Goal: Task Accomplishment & Management: Complete application form

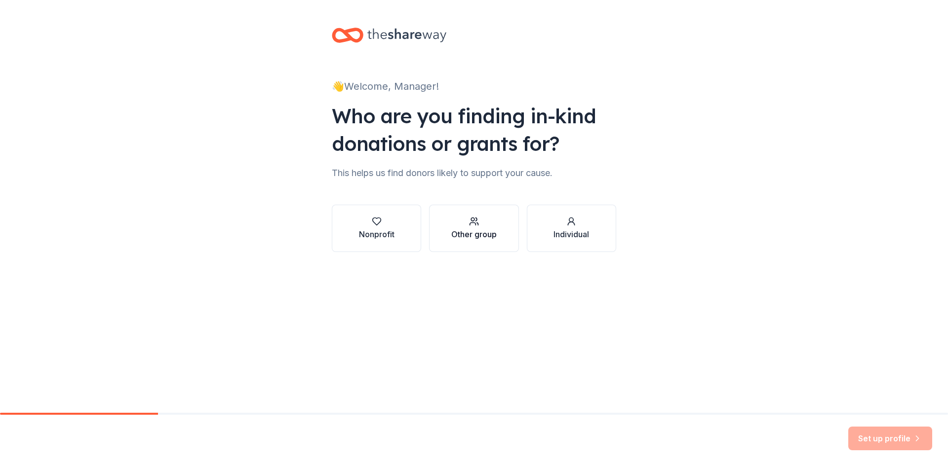
click at [492, 244] on button "Other group" at bounding box center [473, 228] width 89 height 47
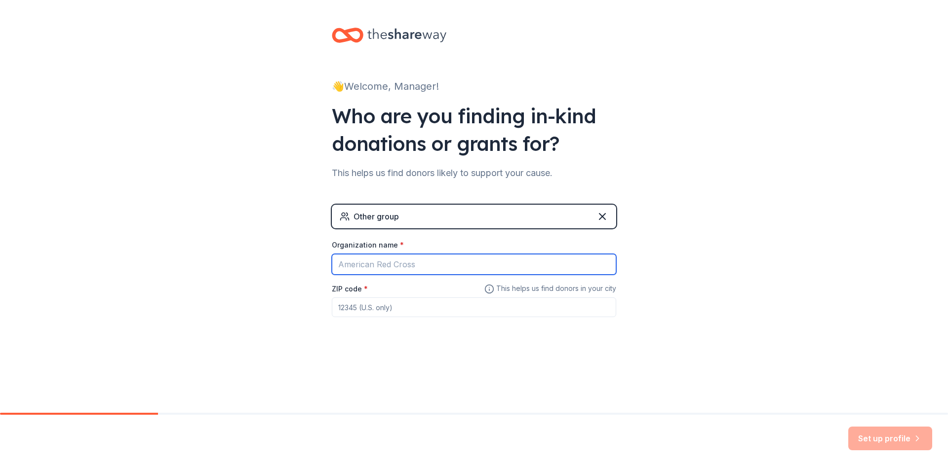
click at [437, 265] on input "Organization name *" at bounding box center [474, 264] width 284 height 21
type input "Going Beyond the Pink"
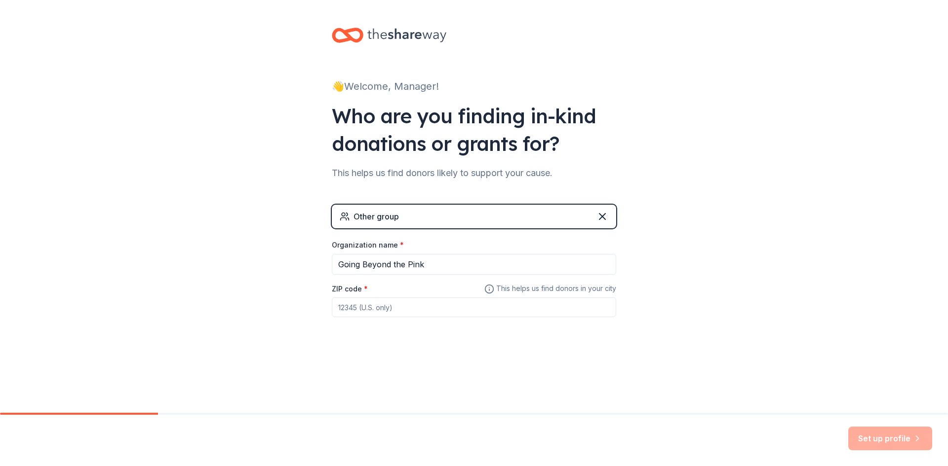
click at [405, 306] on input "ZIP code *" at bounding box center [474, 308] width 284 height 20
type input "28412"
click at [875, 438] on button "Set up profile" at bounding box center [890, 439] width 84 height 24
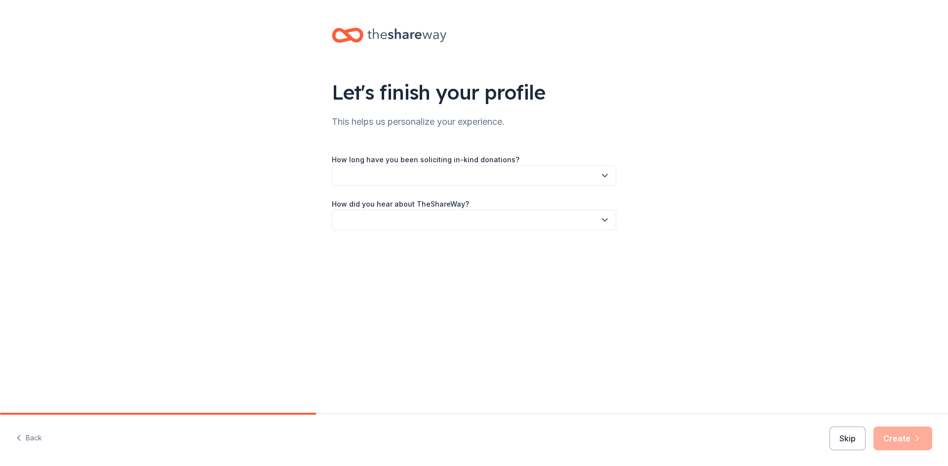
click at [448, 176] on button "button" at bounding box center [474, 175] width 284 height 21
drag, startPoint x: 447, startPoint y: 223, endPoint x: 651, endPoint y: 220, distance: 204.3
click at [447, 224] on div "1 to 2 years" at bounding box center [473, 222] width 279 height 20
click at [437, 216] on button "button" at bounding box center [474, 220] width 284 height 21
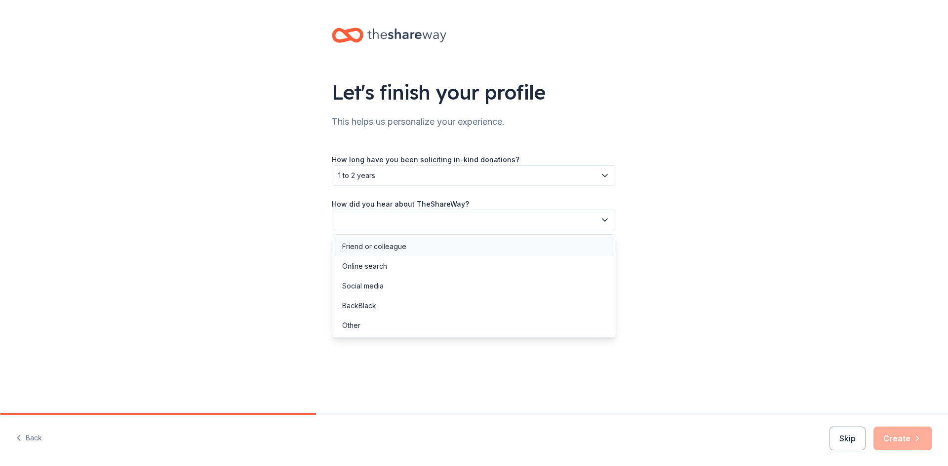
click at [437, 238] on div "Friend or colleague" at bounding box center [473, 247] width 279 height 20
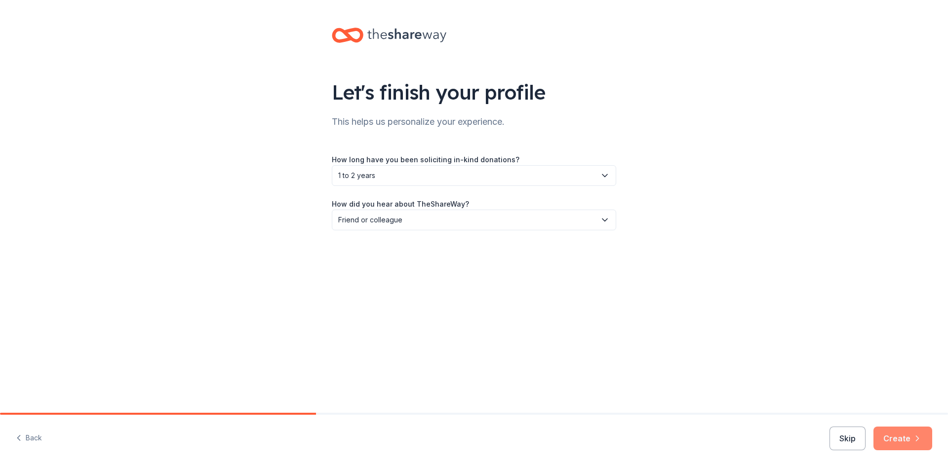
click at [912, 432] on button "Create" at bounding box center [902, 439] width 59 height 24
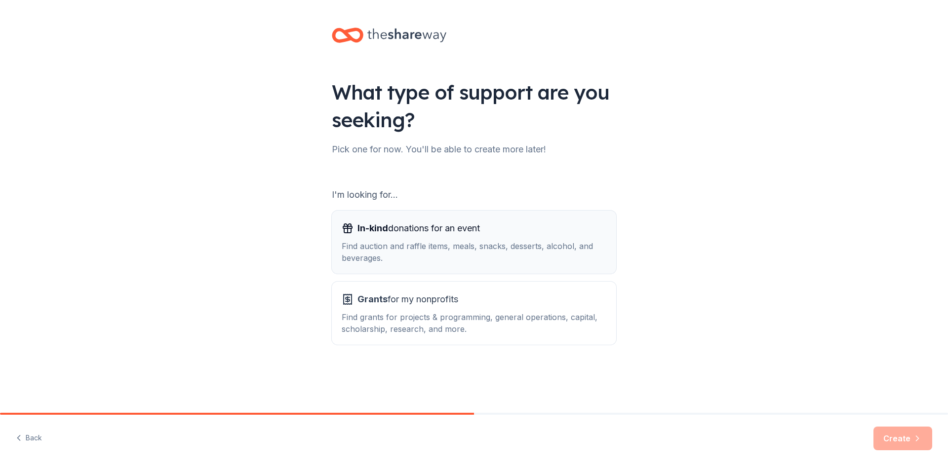
click at [461, 268] on button "In-kind donations for an event Find auction and raffle items, meals, snacks, de…" at bounding box center [474, 242] width 284 height 63
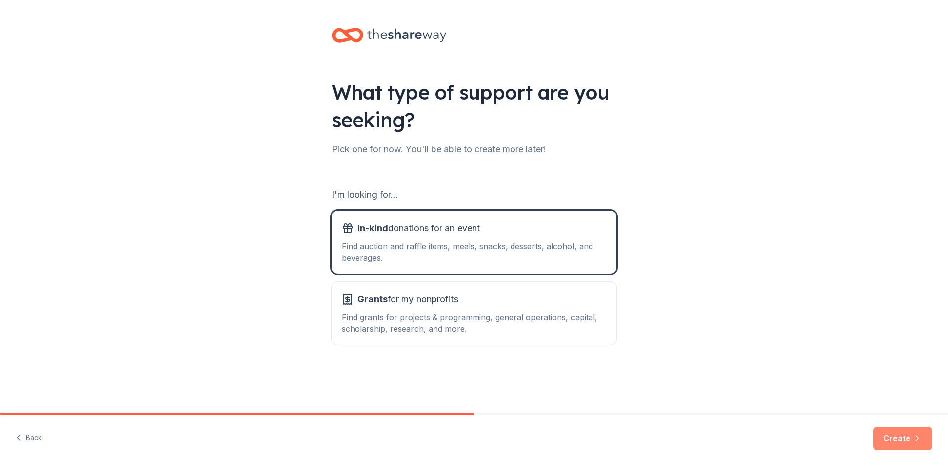
click at [904, 435] on button "Create" at bounding box center [902, 439] width 59 height 24
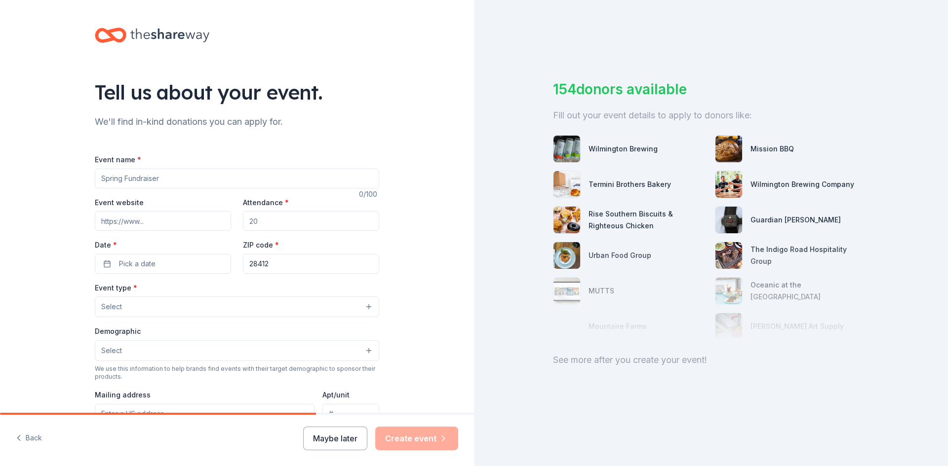
click at [157, 160] on div "Event name *" at bounding box center [237, 170] width 284 height 35
click at [159, 174] on input "Event name *" at bounding box center [237, 179] width 284 height 20
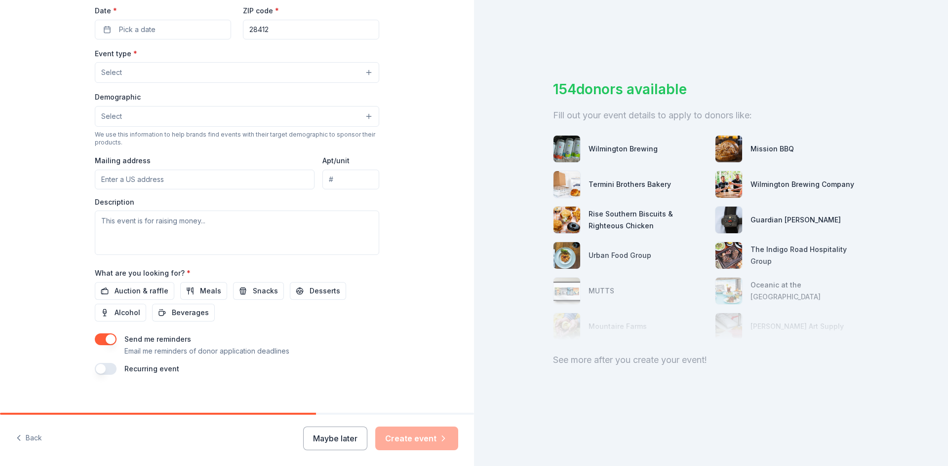
scroll to position [244, 0]
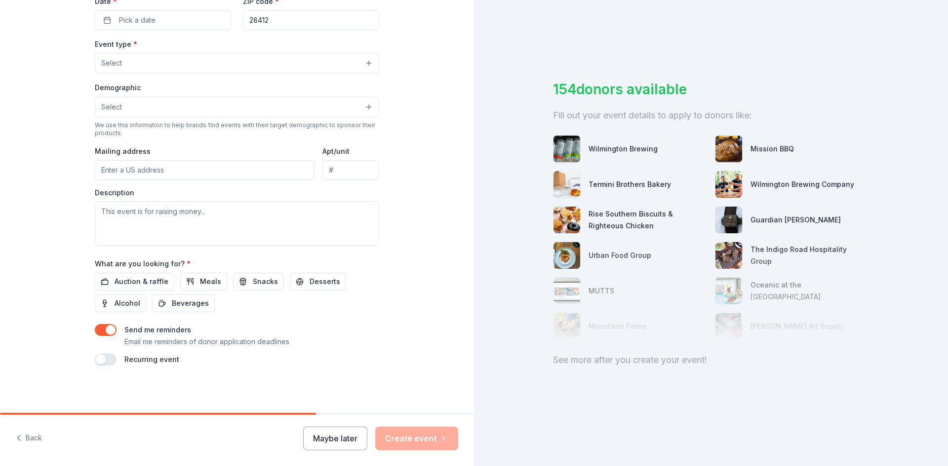
type input "Going Beyond the Pink"
click at [108, 362] on button "button" at bounding box center [106, 360] width 22 height 12
click at [106, 360] on button "button" at bounding box center [106, 360] width 22 height 12
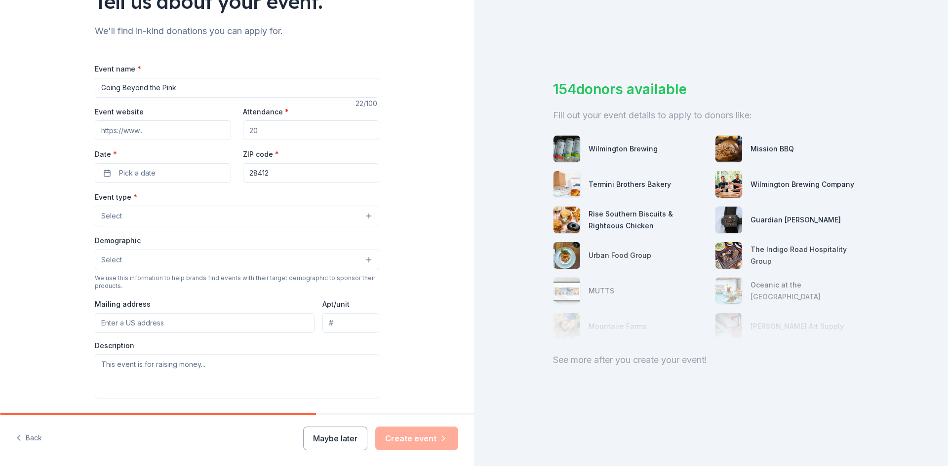
scroll to position [197, 0]
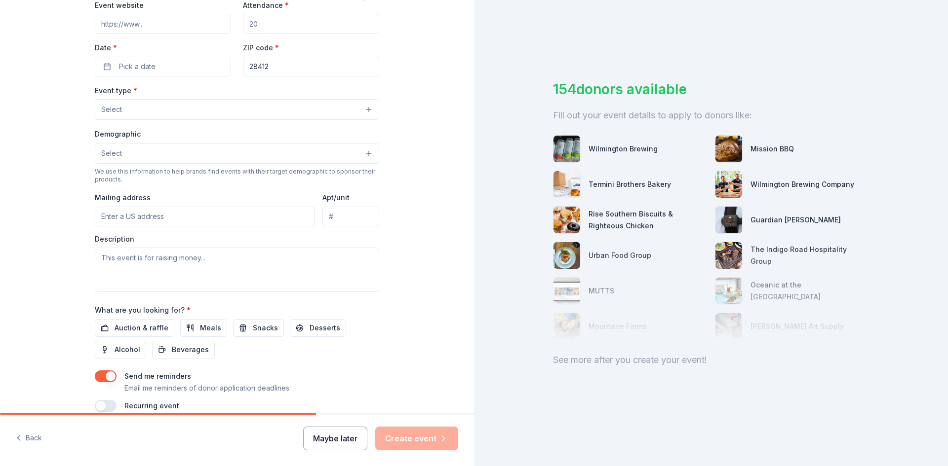
click at [331, 445] on button "Maybe later" at bounding box center [335, 439] width 64 height 24
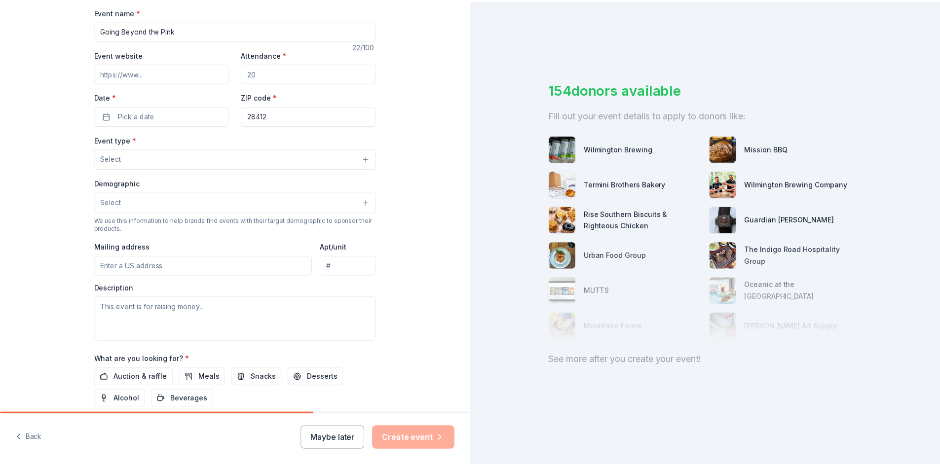
scroll to position [0, 0]
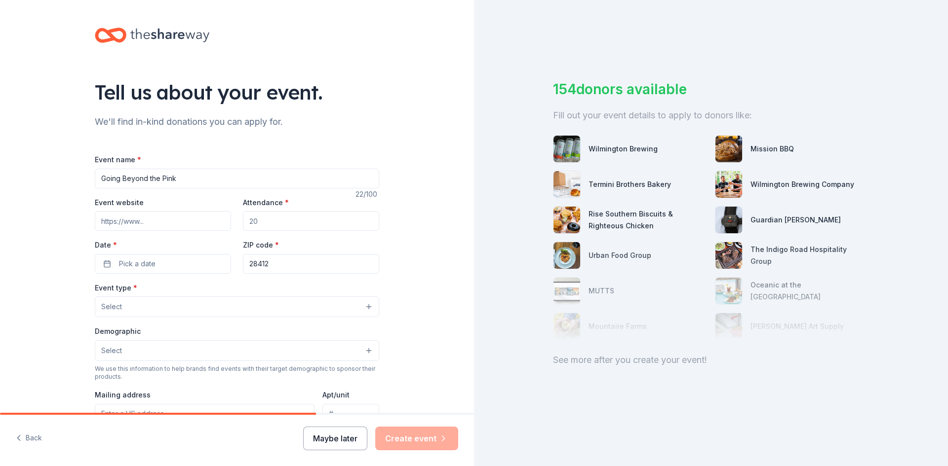
click at [342, 444] on button "Maybe later" at bounding box center [335, 439] width 64 height 24
click at [148, 272] on button "Pick a date" at bounding box center [163, 264] width 136 height 20
click at [216, 284] on button "Go to next month" at bounding box center [213, 290] width 14 height 14
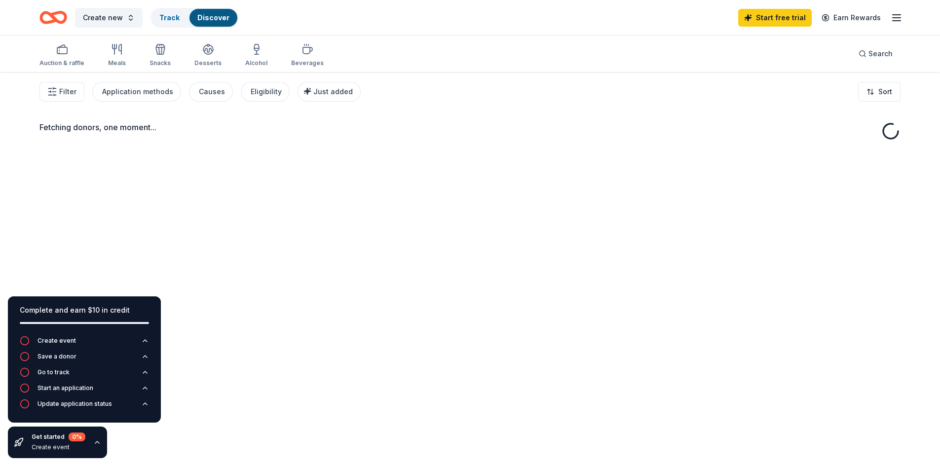
click at [477, 88] on div "Filter Application methods Causes Eligibility Just added Sort" at bounding box center [470, 91] width 940 height 39
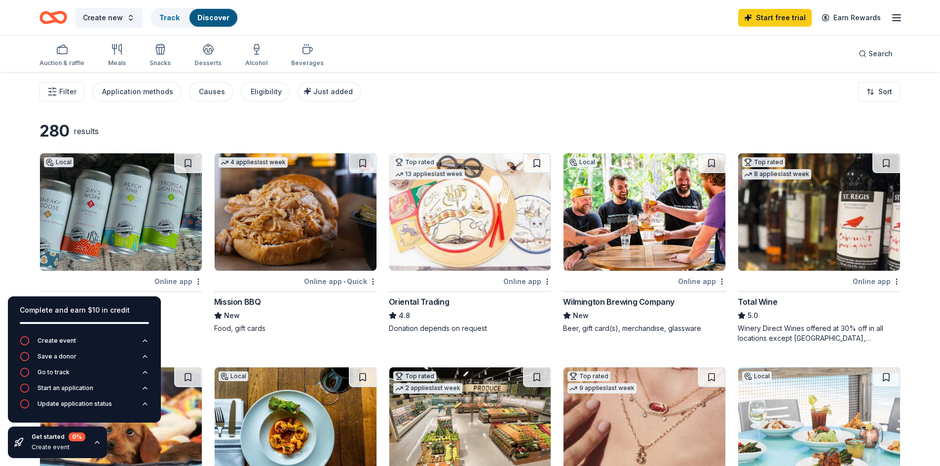
click at [896, 22] on icon "button" at bounding box center [897, 18] width 12 height 12
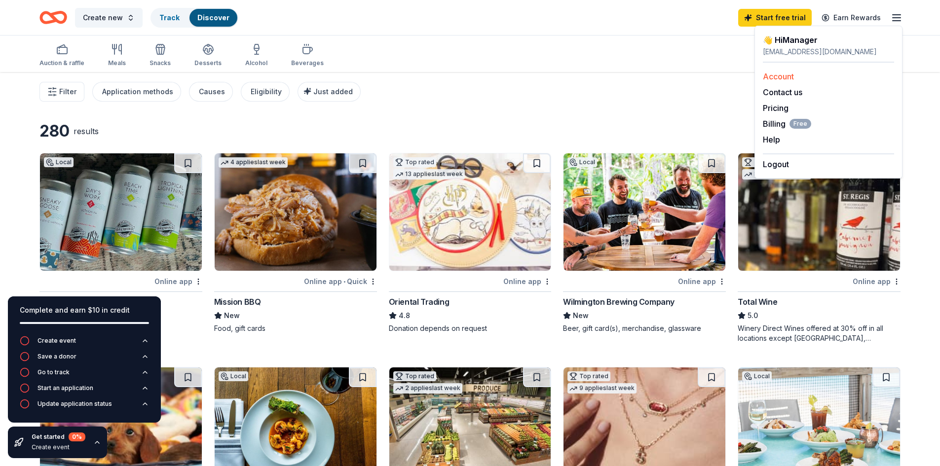
click at [784, 79] on link "Account" at bounding box center [778, 77] width 31 height 10
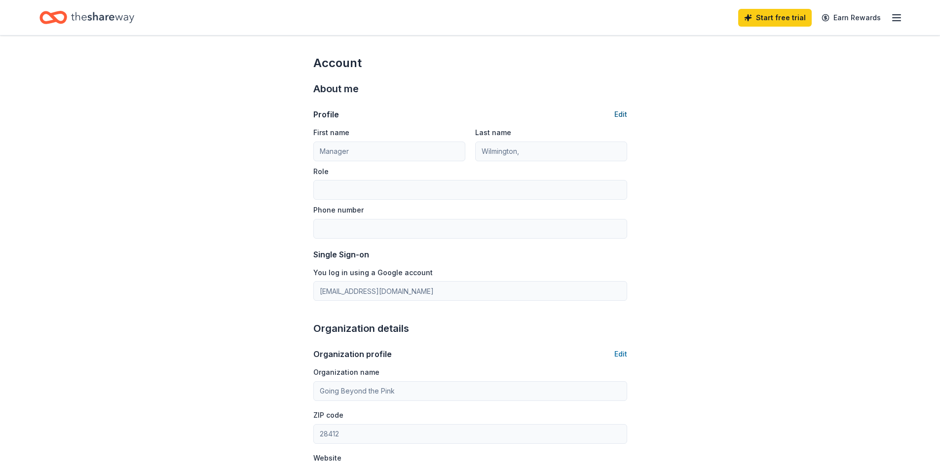
click at [621, 111] on button "Edit" at bounding box center [620, 115] width 13 height 12
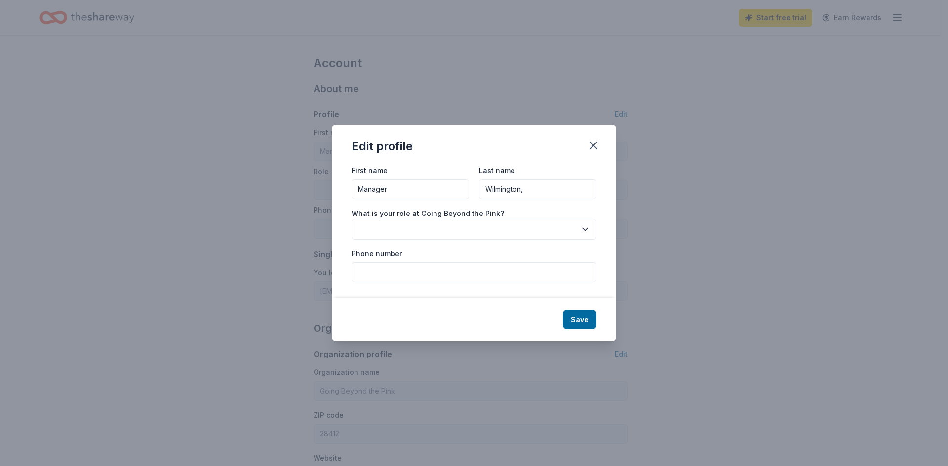
click at [408, 197] on input "Manager" at bounding box center [409, 190] width 117 height 20
click at [590, 149] on icon "button" at bounding box center [593, 145] width 7 height 7
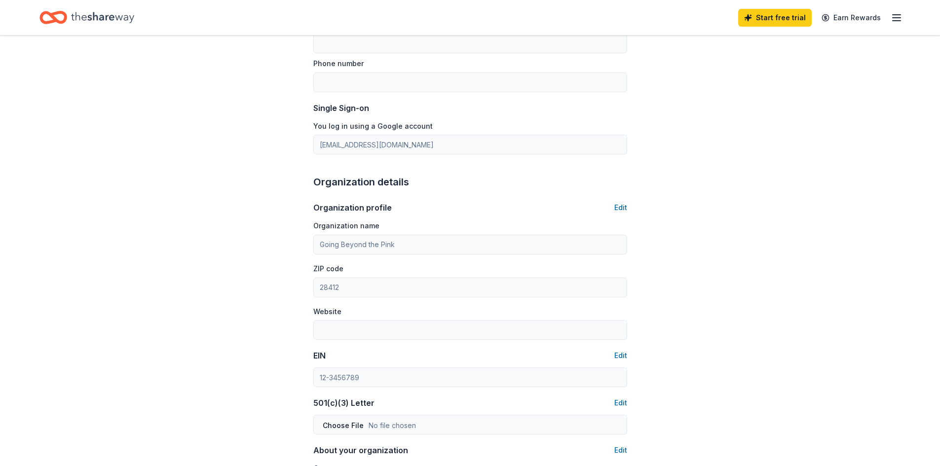
scroll to position [148, 0]
click at [626, 205] on button "Edit" at bounding box center [620, 206] width 13 height 12
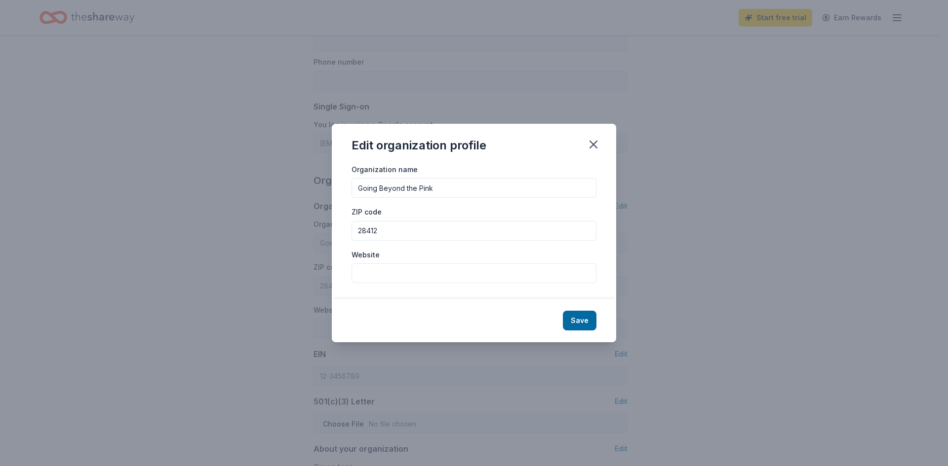
click at [443, 184] on input "Going Beyond the Pink" at bounding box center [473, 188] width 245 height 20
type input "HOTWORX [GEOGRAPHIC_DATA]"
click at [574, 273] on input "Website" at bounding box center [473, 274] width 245 height 20
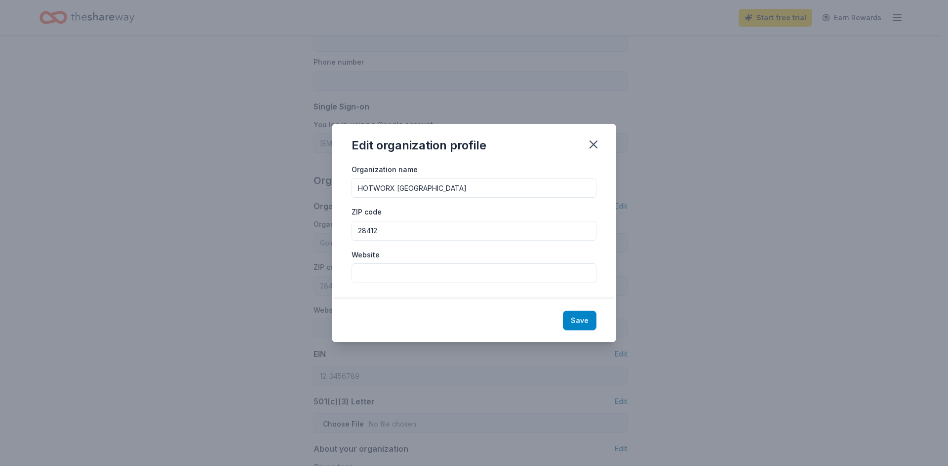
click at [579, 320] on button "Save" at bounding box center [580, 321] width 34 height 20
type input "HOTWORX [GEOGRAPHIC_DATA]"
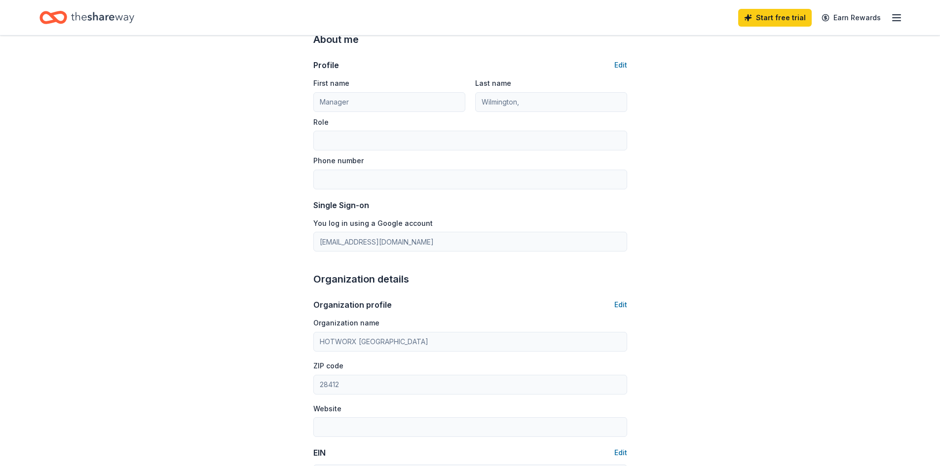
scroll to position [0, 0]
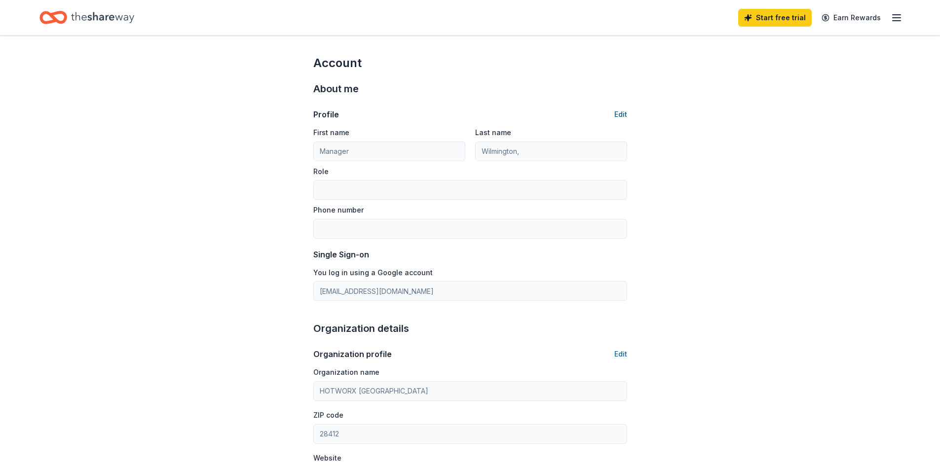
click at [621, 112] on button "Edit" at bounding box center [620, 115] width 13 height 12
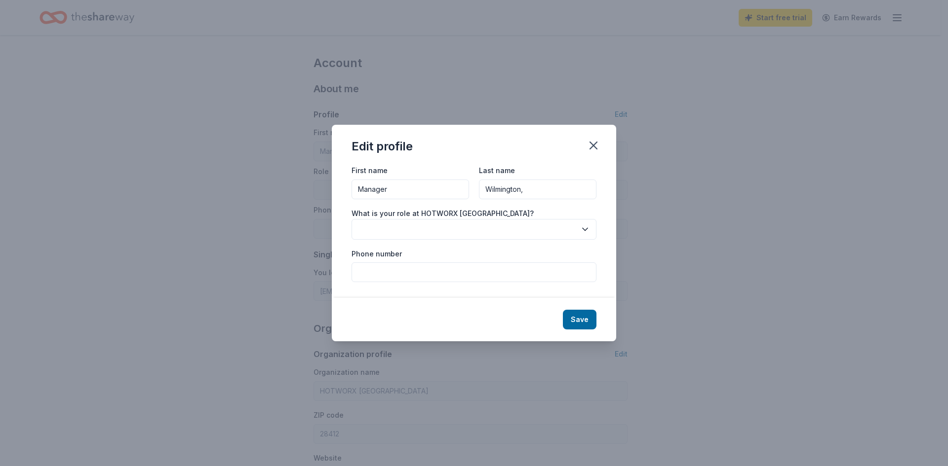
click at [426, 189] on input "Manager" at bounding box center [409, 190] width 117 height 20
type input "[PERSON_NAME]"
drag, startPoint x: 521, startPoint y: 198, endPoint x: 394, endPoint y: 207, distance: 126.7
click at [395, 207] on div "First name [PERSON_NAME] Last name Wilmington, What is your role at HOTWORX [GE…" at bounding box center [473, 223] width 245 height 118
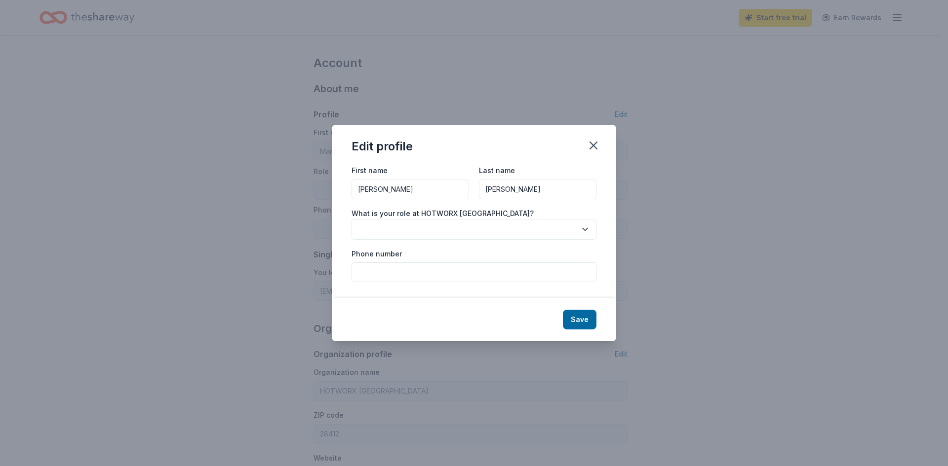
type input "[PERSON_NAME]"
click at [381, 224] on button "button" at bounding box center [473, 229] width 245 height 21
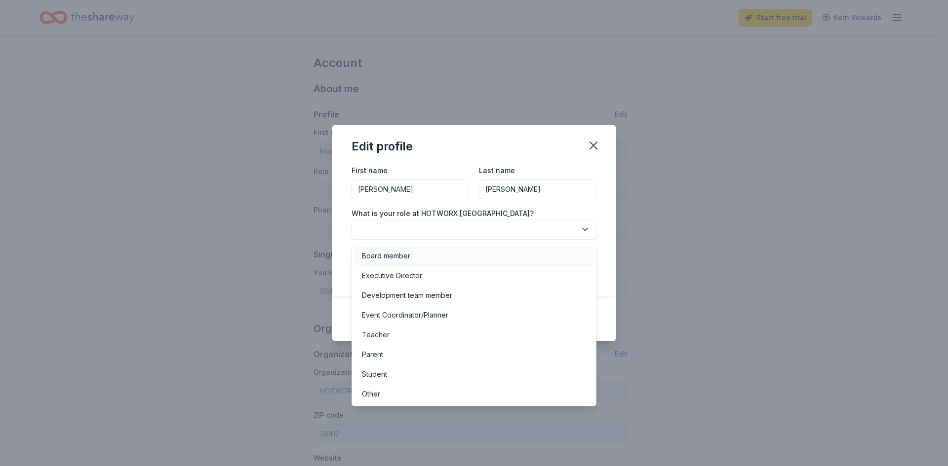
click at [426, 258] on div "Board member" at bounding box center [474, 256] width 240 height 20
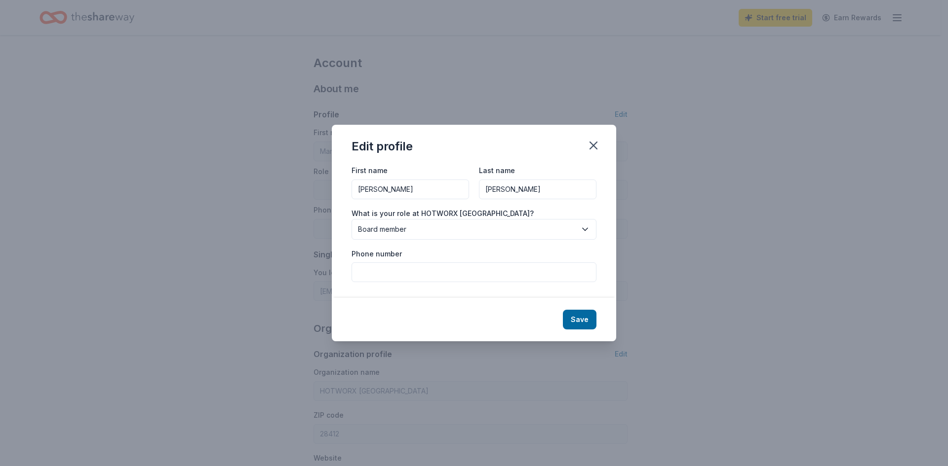
click at [429, 277] on input "Phone number" at bounding box center [473, 273] width 245 height 20
drag, startPoint x: 717, startPoint y: 283, endPoint x: 560, endPoint y: 58, distance: 275.1
click at [717, 283] on div "Edit profile First name [PERSON_NAME] Last name [PERSON_NAME] What is your role…" at bounding box center [474, 233] width 948 height 466
click at [394, 282] on input "Phone number" at bounding box center [473, 273] width 245 height 20
type input "9108997121"
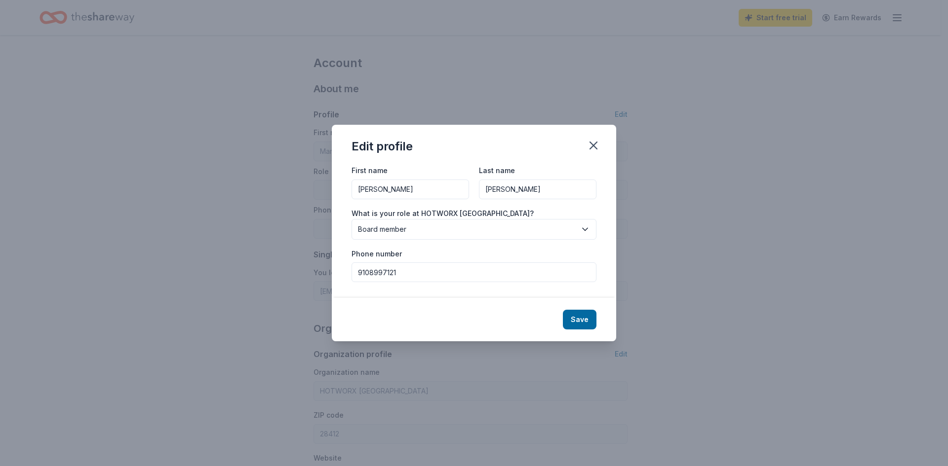
drag, startPoint x: 583, startPoint y: 321, endPoint x: 640, endPoint y: 331, distance: 57.2
click at [583, 321] on button "Save" at bounding box center [580, 320] width 34 height 20
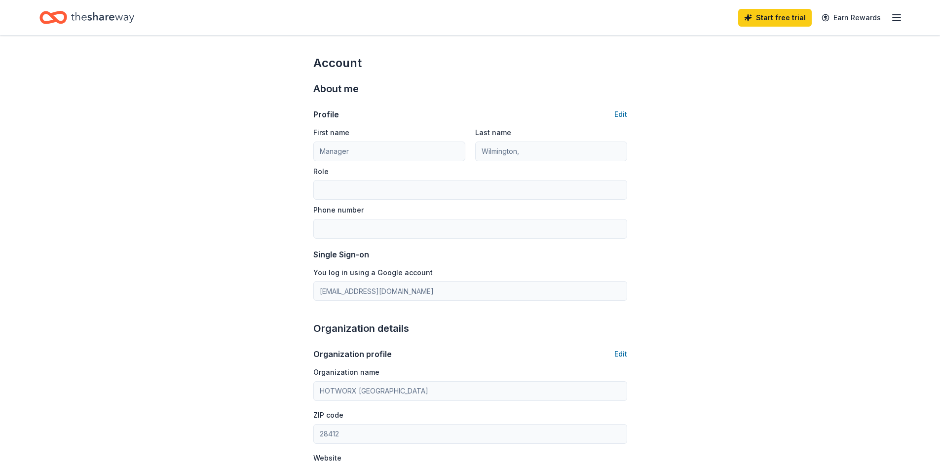
type input "[PERSON_NAME]"
type input "Board member"
type input "9108997121"
click at [69, 19] on div "Home" at bounding box center [86, 17] width 95 height 23
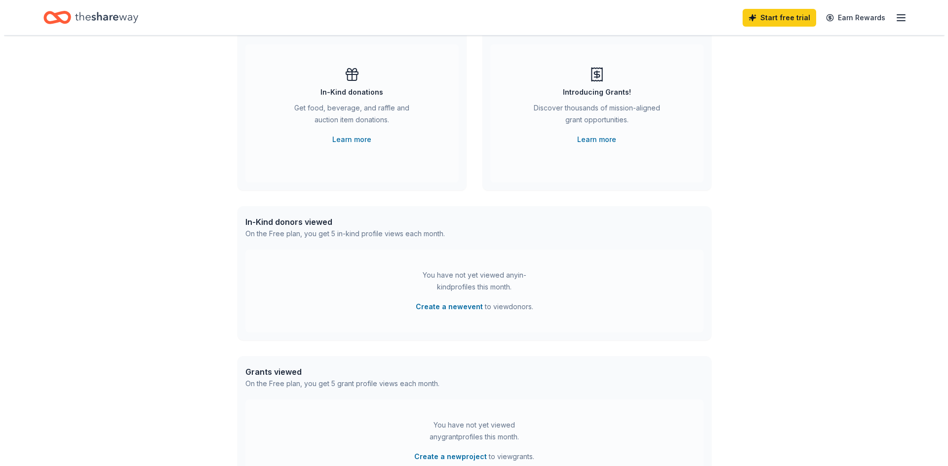
scroll to position [99, 0]
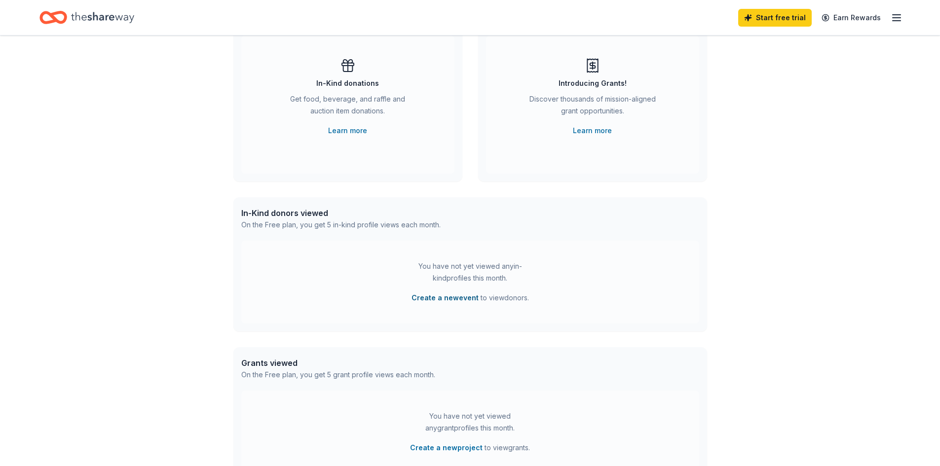
click at [464, 300] on button "Create a new event" at bounding box center [445, 298] width 67 height 12
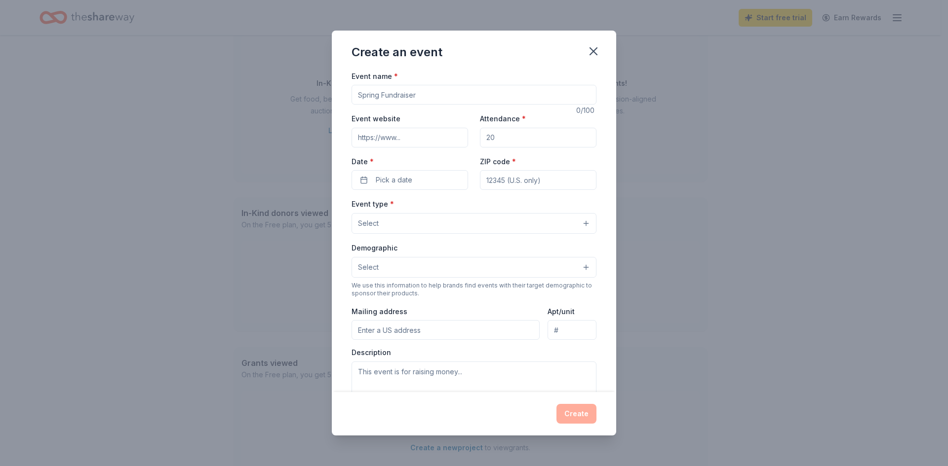
click at [408, 93] on input "Event name *" at bounding box center [473, 95] width 245 height 20
type input "Going Beyond The Pink"
click at [500, 137] on input "Attendance *" at bounding box center [538, 138] width 116 height 20
click at [504, 184] on input "ZIP code *" at bounding box center [538, 180] width 116 height 20
type input "28412"
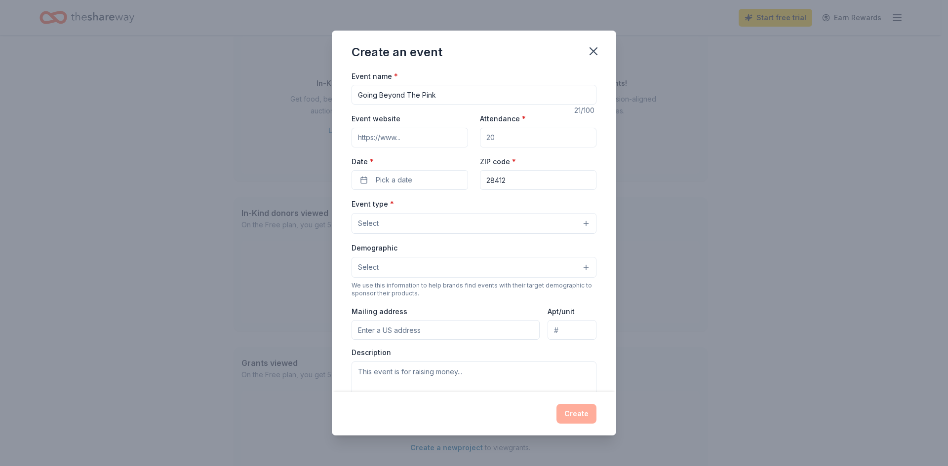
click at [488, 205] on div "Event type * Select" at bounding box center [473, 216] width 245 height 36
click at [383, 231] on button "Select" at bounding box center [473, 223] width 245 height 21
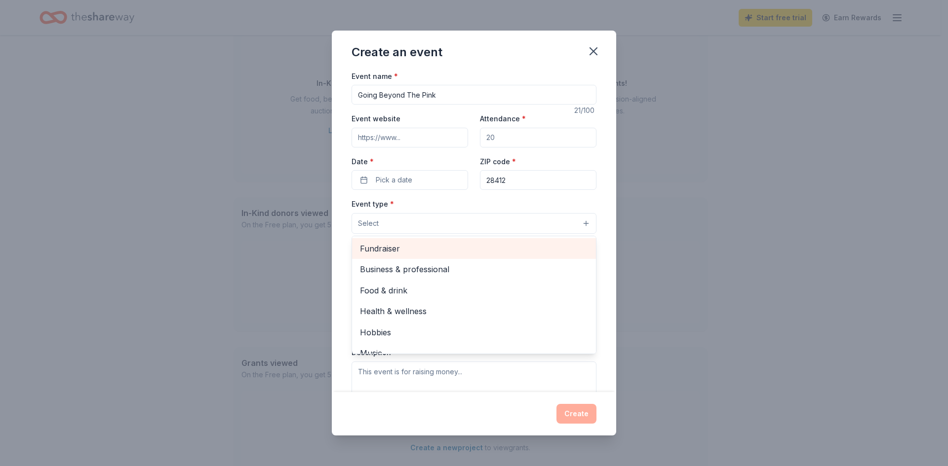
click at [387, 247] on span "Fundraiser" at bounding box center [474, 248] width 228 height 13
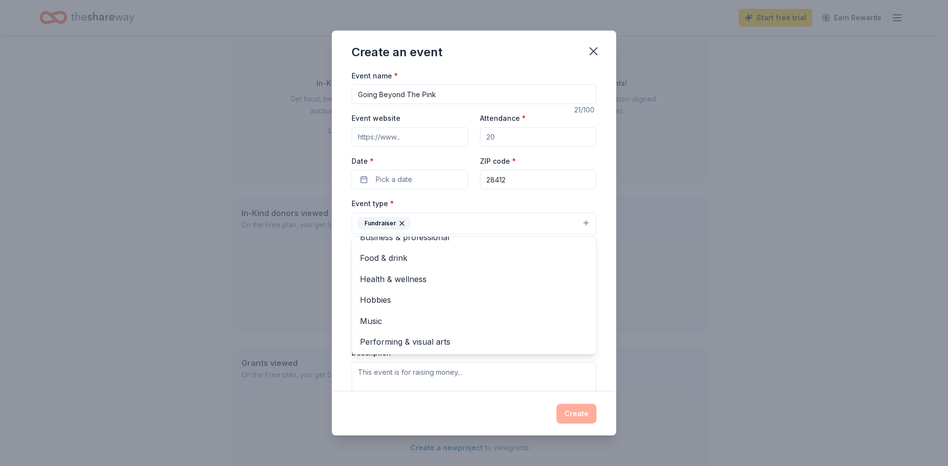
scroll to position [0, 0]
click at [403, 181] on div "Event name * Going Beyond The Pink 21 /100 Event website Attendance * Date * Pi…" at bounding box center [473, 298] width 245 height 457
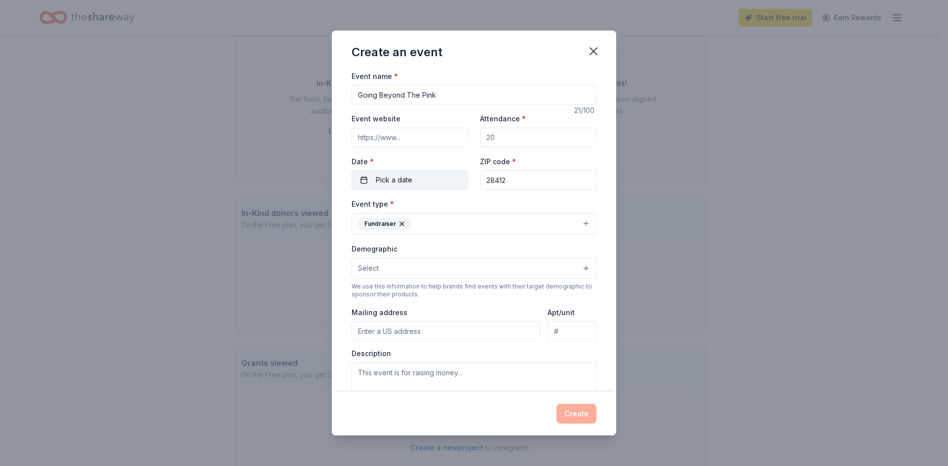
click at [427, 185] on button "Pick a date" at bounding box center [409, 180] width 116 height 20
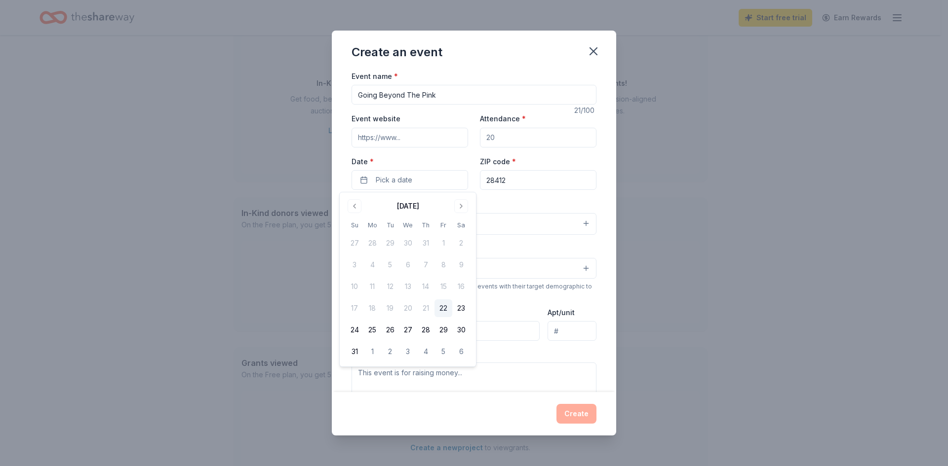
click at [455, 214] on div "[DATE] Su Mo Tu We Th Fr Sa 27 28 29 30 31 1 2 3 4 5 6 7 8 9 10 11 12 13 14 15 …" at bounding box center [407, 279] width 124 height 162
click at [461, 206] on button "Go to next month" at bounding box center [461, 206] width 14 height 14
click at [406, 241] on button "1" at bounding box center [408, 243] width 18 height 18
click at [532, 200] on div "Event type * Fundraiser" at bounding box center [473, 216] width 245 height 37
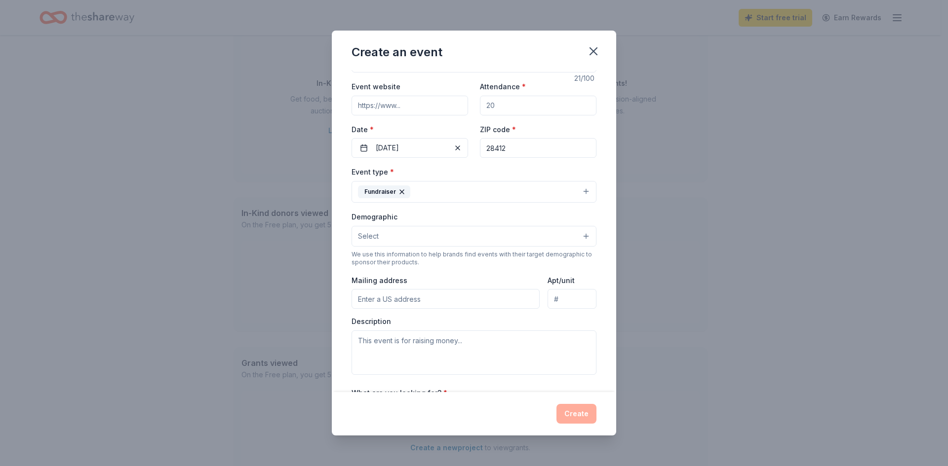
scroll to position [49, 0]
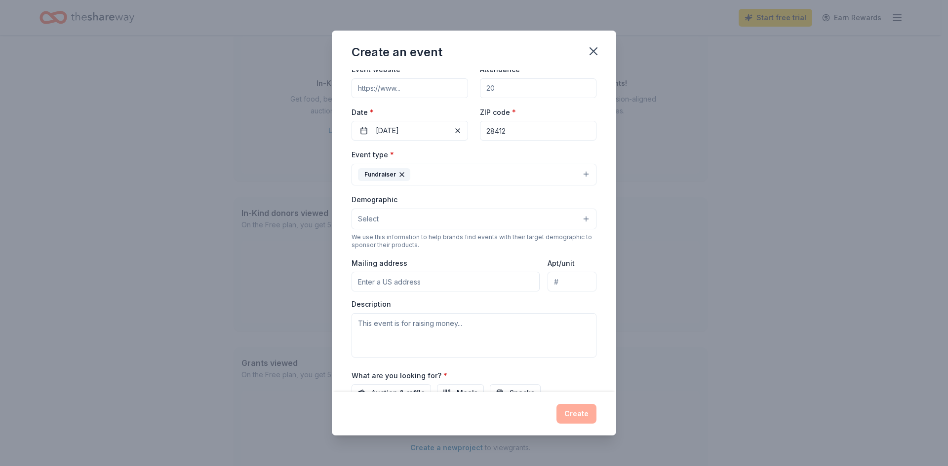
click at [404, 228] on button "Select" at bounding box center [473, 219] width 245 height 21
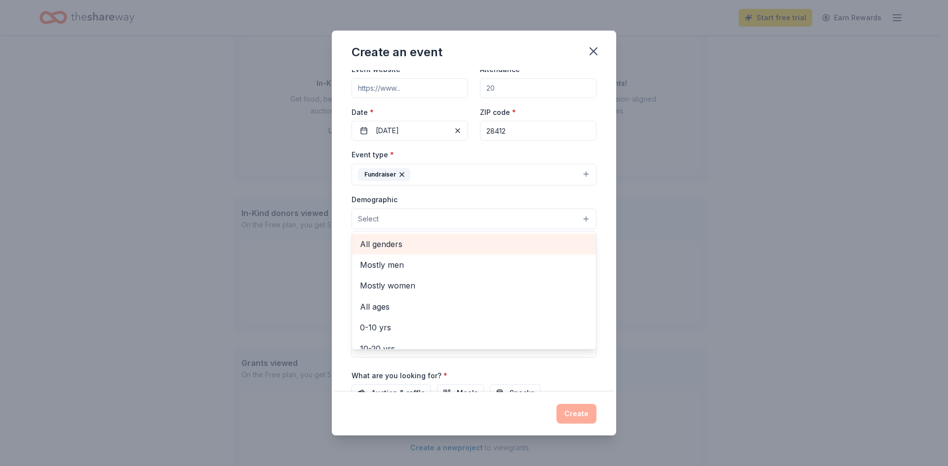
click at [408, 242] on span "All genders" at bounding box center [474, 244] width 228 height 13
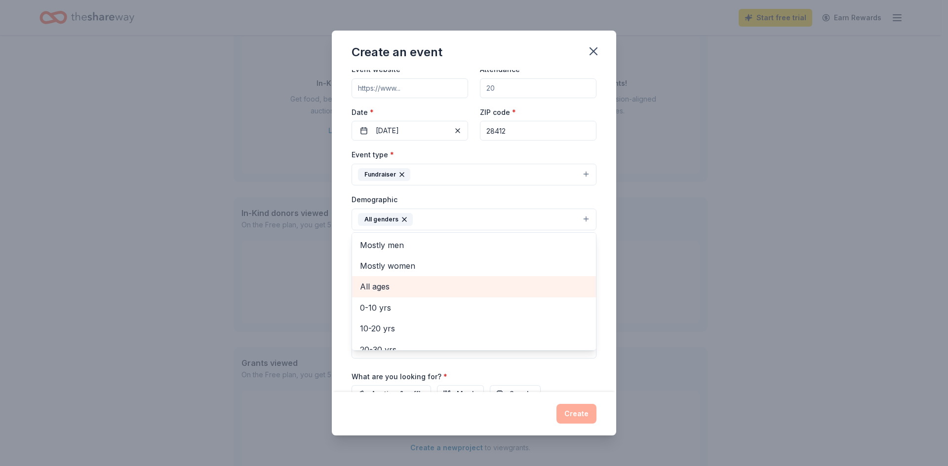
click at [430, 291] on span "All ages" at bounding box center [474, 286] width 228 height 13
click at [485, 203] on div "Demographic All genders All ages Mostly men Mostly women 0-10 yrs 10-20 yrs 20-…" at bounding box center [473, 211] width 245 height 37
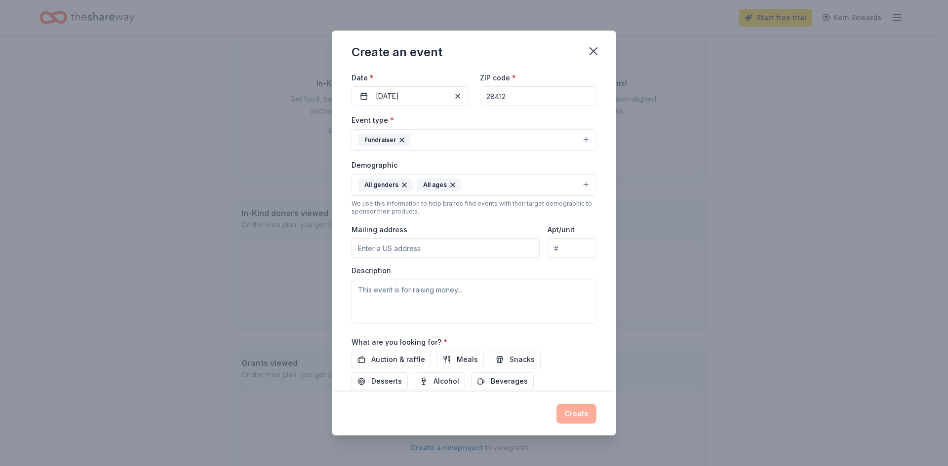
scroll to position [148, 0]
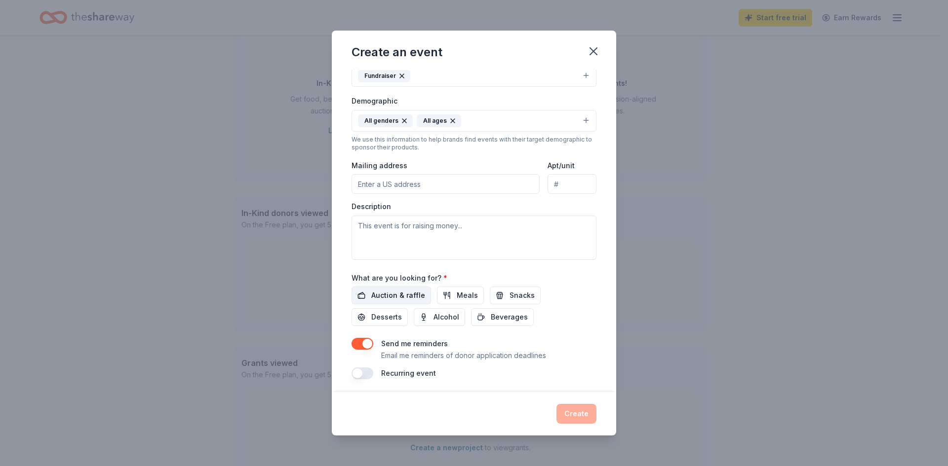
click at [407, 294] on span "Auction & raffle" at bounding box center [398, 296] width 54 height 12
click at [430, 182] on input "Mailing address" at bounding box center [445, 184] width 188 height 20
type input "[STREET_ADDRESS]"
type input "Suite 8B"
click at [429, 231] on textarea at bounding box center [473, 238] width 245 height 44
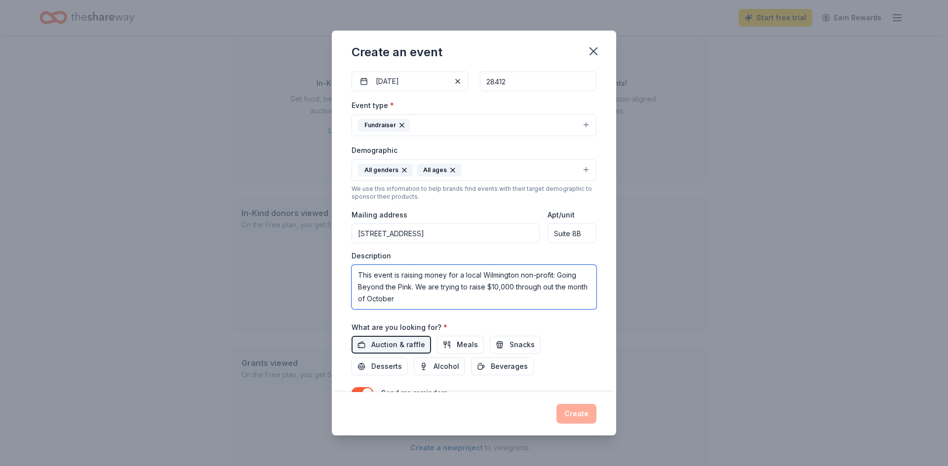
scroll to position [0, 0]
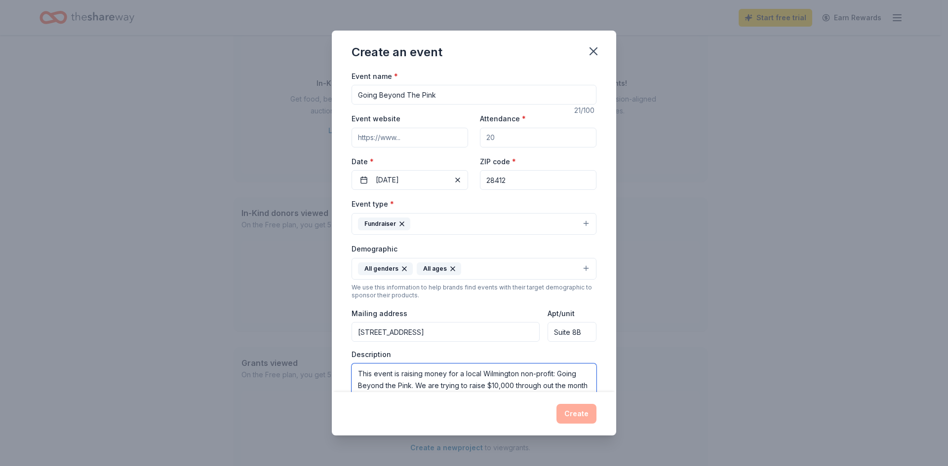
type textarea "This event is raising money for a local Wilmington non-profit: Going Beyond the…"
click at [514, 139] on input "Attendance *" at bounding box center [538, 138] width 116 height 20
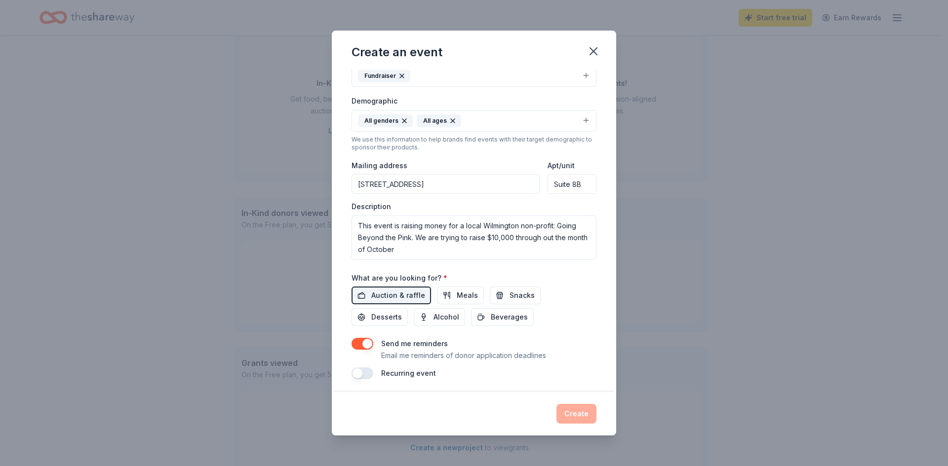
scroll to position [151, 0]
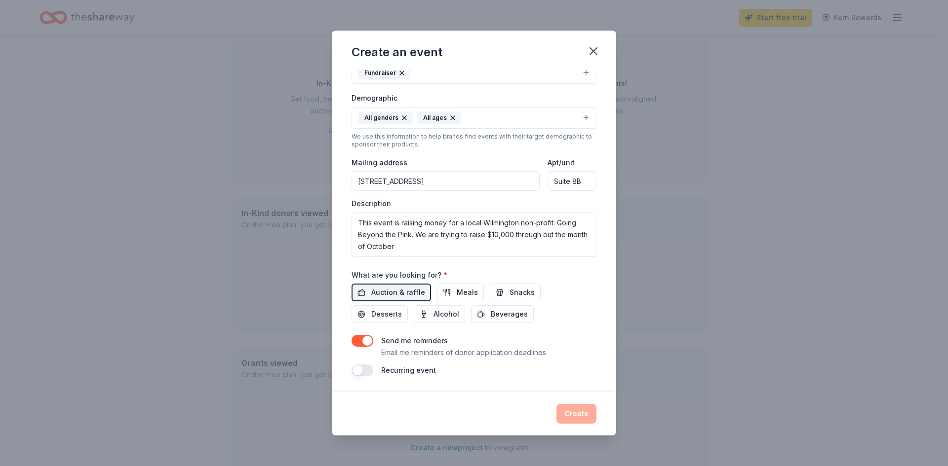
click at [546, 323] on div "Auction & raffle Meals Snacks Desserts Alcohol Beverages" at bounding box center [473, 303] width 245 height 39
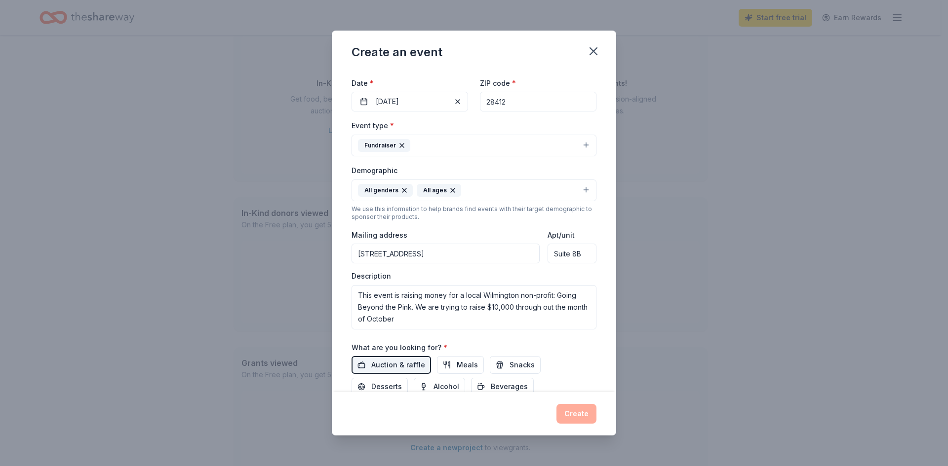
scroll to position [0, 0]
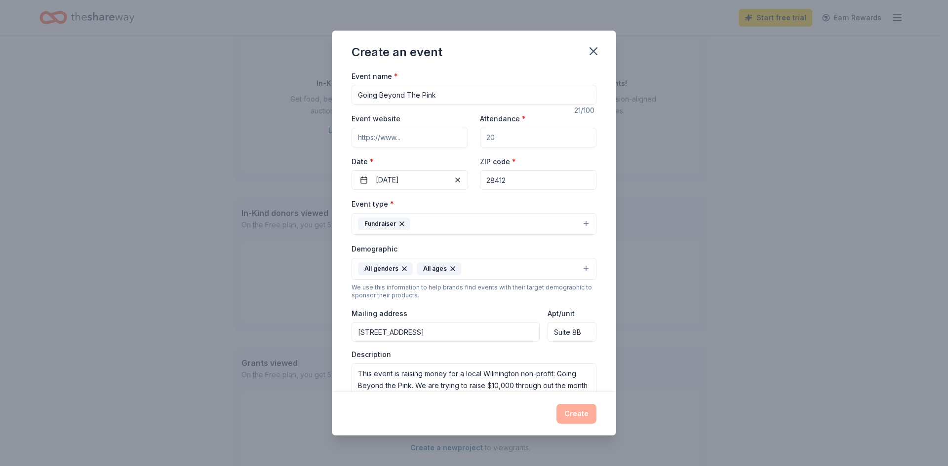
click at [513, 146] on input "Attendance *" at bounding box center [538, 138] width 116 height 20
type input "3"
click at [460, 159] on label "Date *" at bounding box center [409, 162] width 116 height 10
click at [460, 170] on button "[DATE]" at bounding box center [409, 180] width 116 height 20
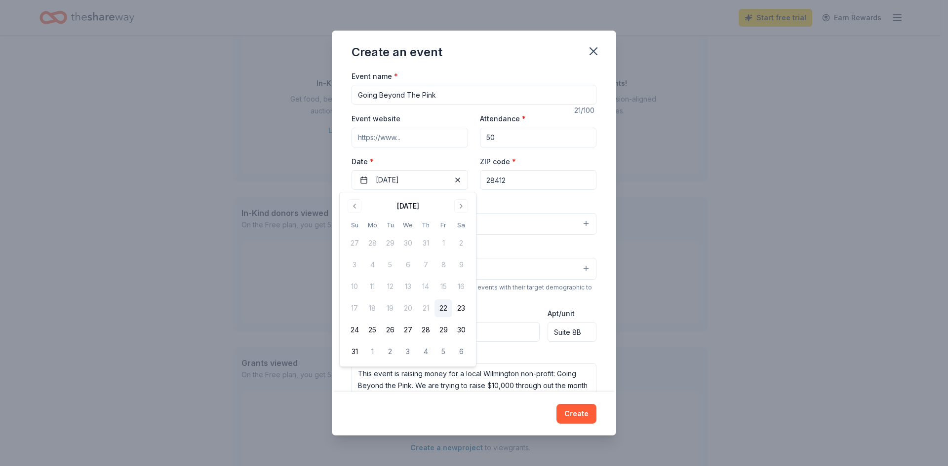
click at [496, 148] on div "Event website Attendance * 50 Date * [DATE] ZIP code * 28412" at bounding box center [473, 151] width 245 height 77
click at [496, 142] on input "50" at bounding box center [538, 138] width 116 height 20
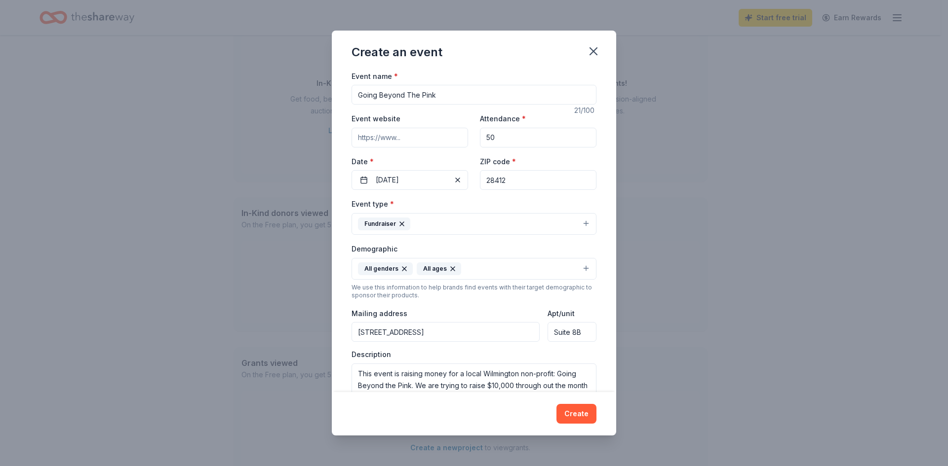
click at [496, 142] on input "50" at bounding box center [538, 138] width 116 height 20
type input "100"
click at [493, 211] on div "Event type * Fundraiser" at bounding box center [473, 216] width 245 height 37
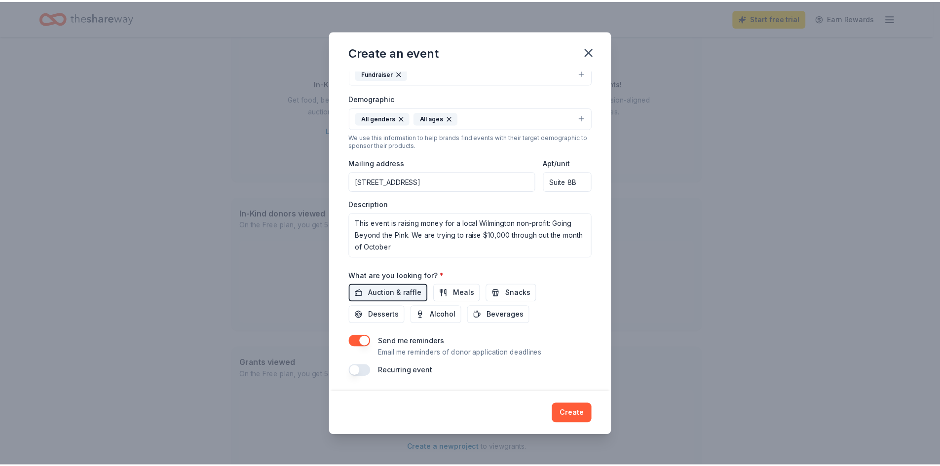
scroll to position [151, 0]
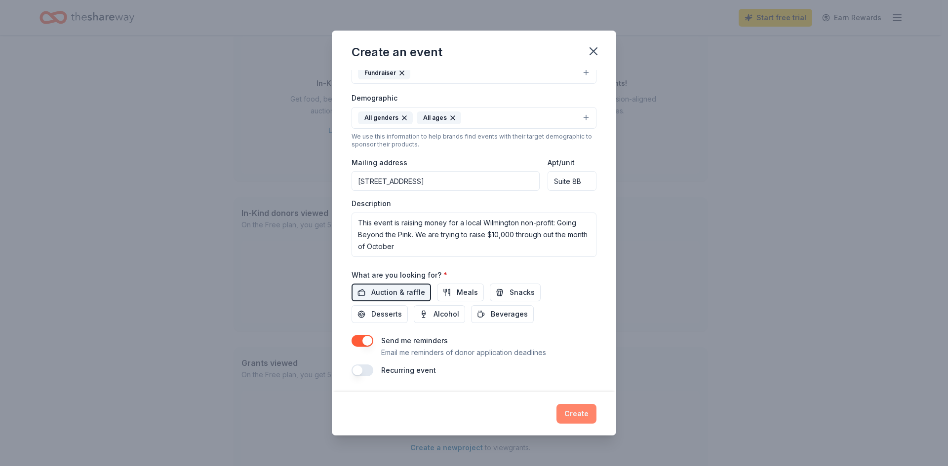
click at [573, 418] on button "Create" at bounding box center [576, 414] width 40 height 20
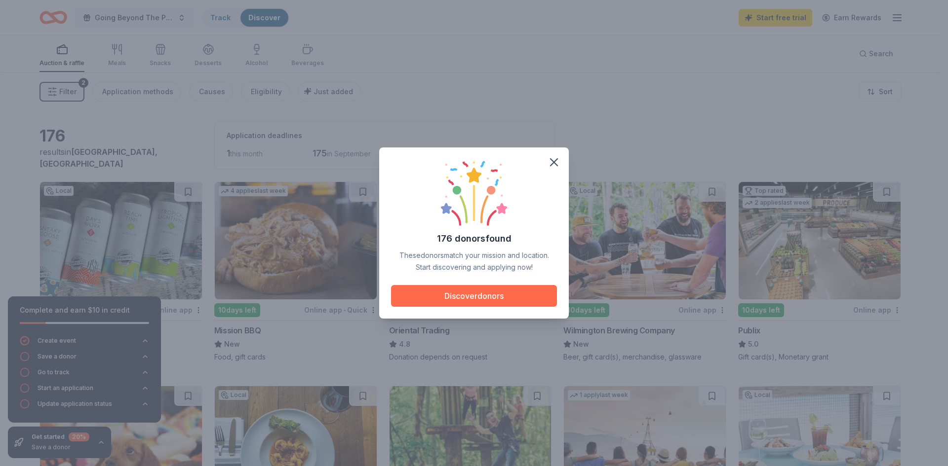
click at [488, 295] on button "Discover donors" at bounding box center [474, 296] width 166 height 22
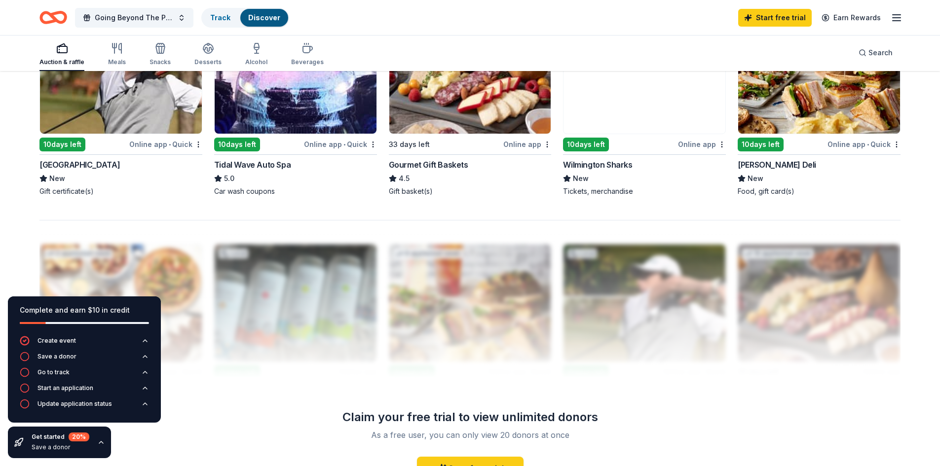
scroll to position [652, 0]
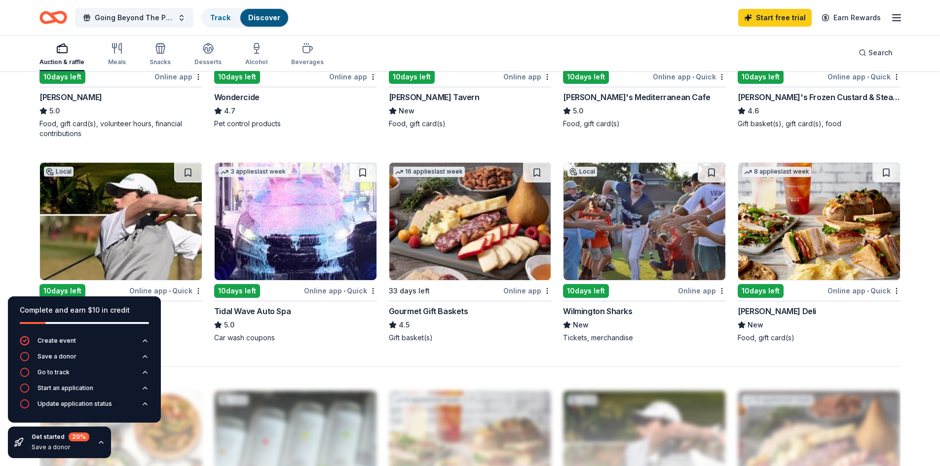
click at [608, 238] on img at bounding box center [645, 221] width 162 height 117
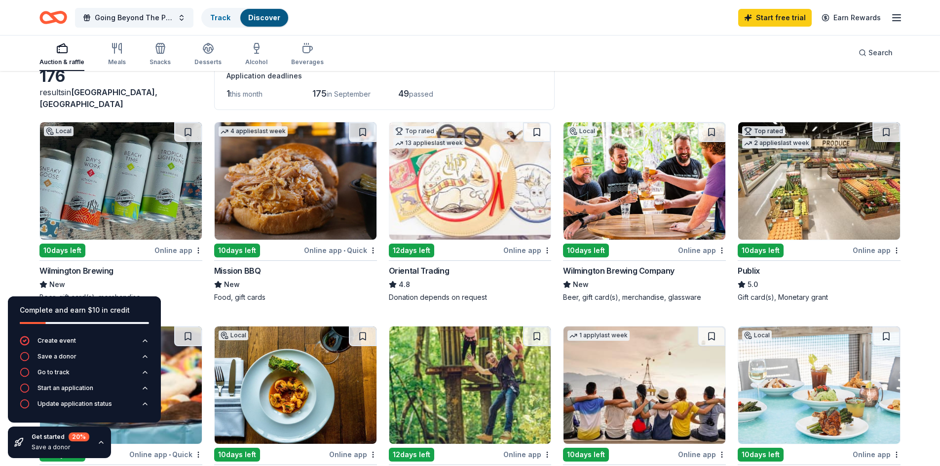
scroll to position [0, 0]
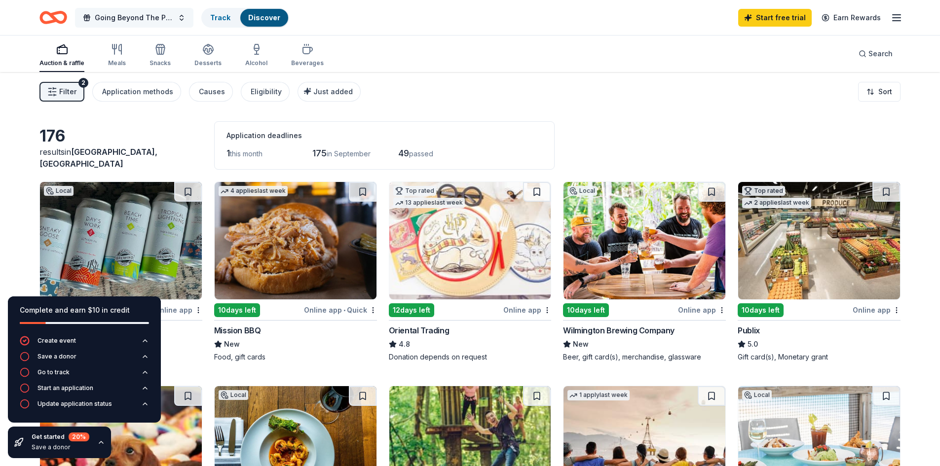
click at [164, 15] on span "Going Beyond The Pink" at bounding box center [134, 18] width 79 height 12
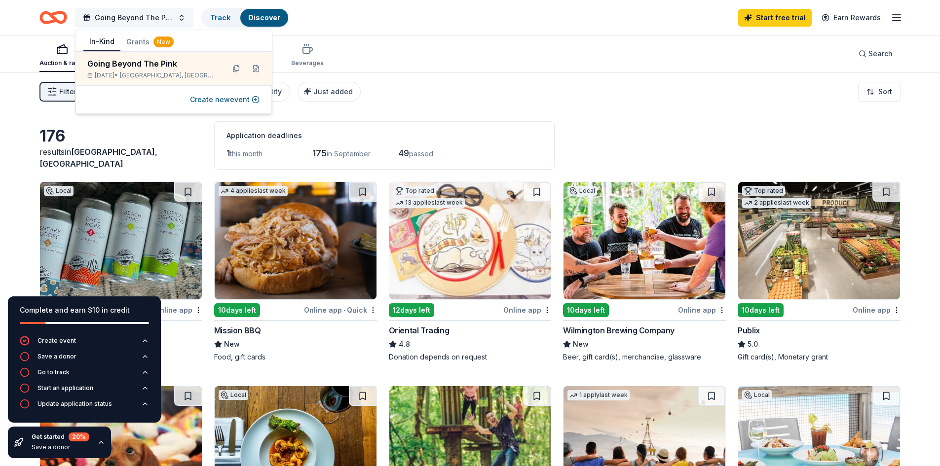
click at [164, 15] on span "Going Beyond The Pink" at bounding box center [134, 18] width 79 height 12
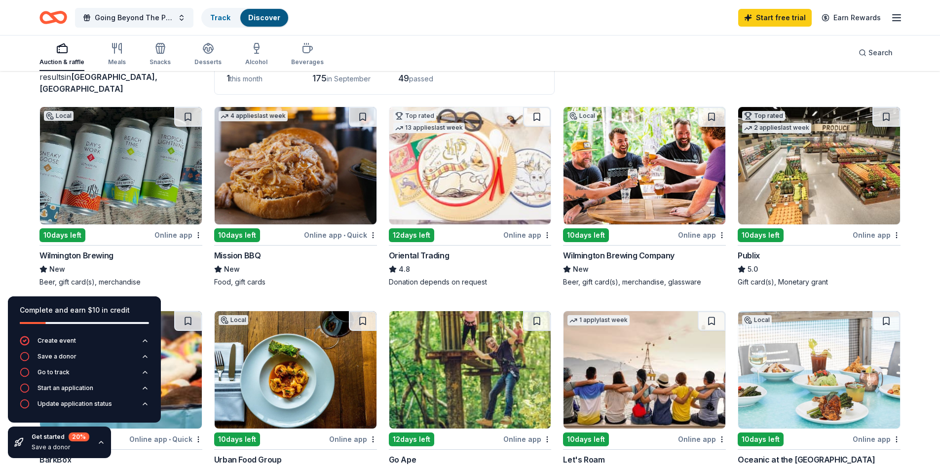
scroll to position [296, 0]
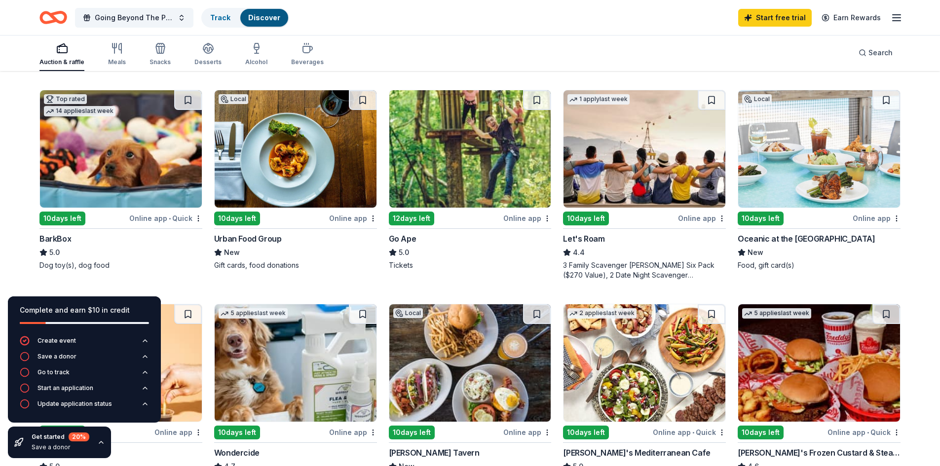
click at [161, 158] on img at bounding box center [121, 148] width 162 height 117
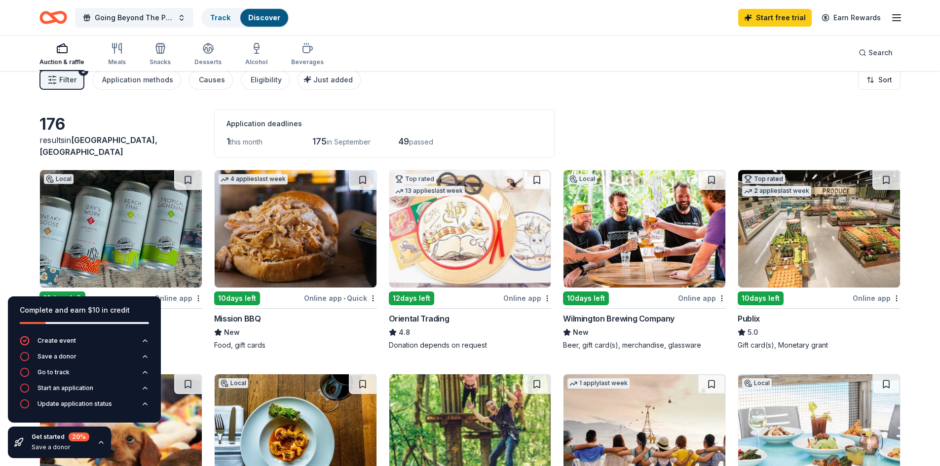
scroll to position [0, 0]
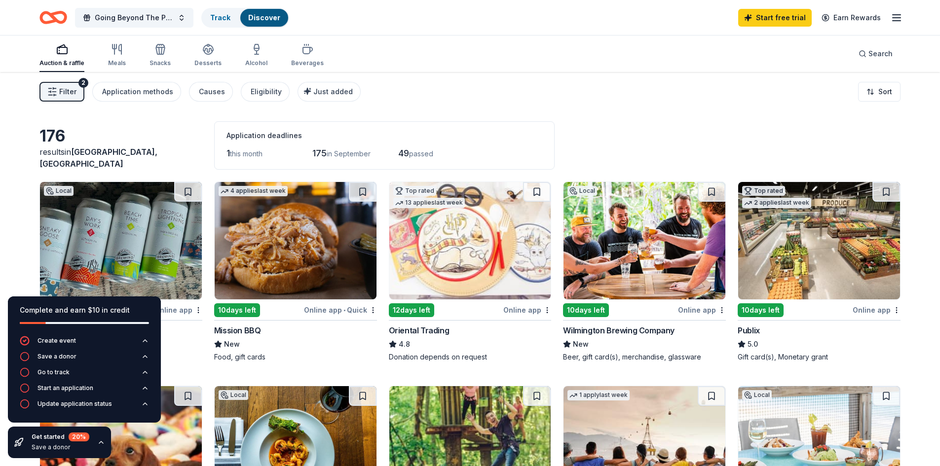
click at [891, 17] on icon "button" at bounding box center [897, 18] width 12 height 12
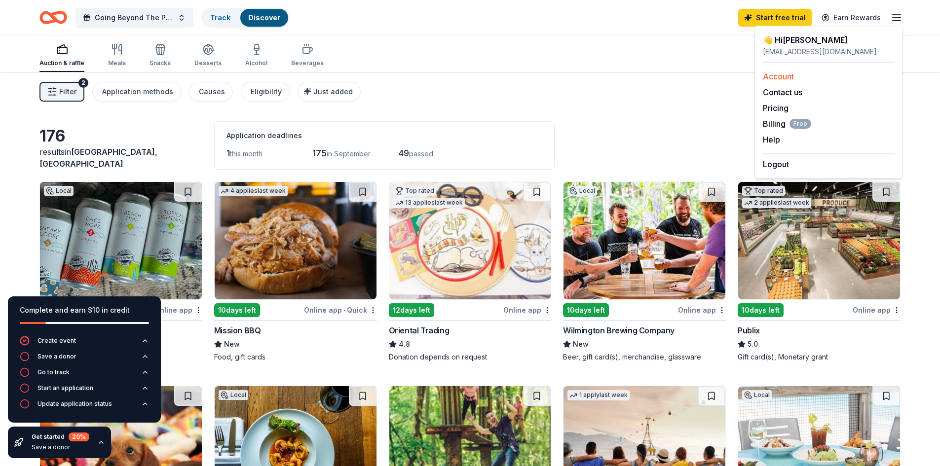
click at [775, 72] on link "Account" at bounding box center [778, 77] width 31 height 10
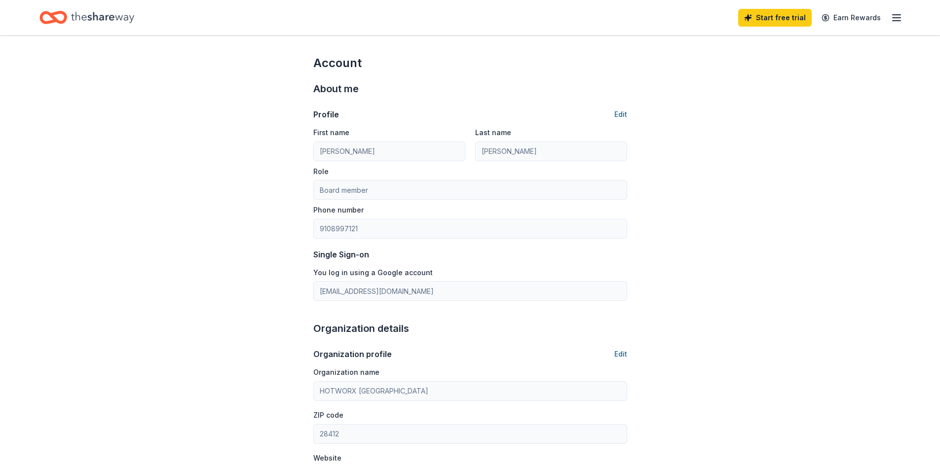
click at [905, 23] on div "Start free trial Earn Rewards" at bounding box center [470, 17] width 940 height 35
click at [891, 14] on icon "button" at bounding box center [897, 18] width 12 height 12
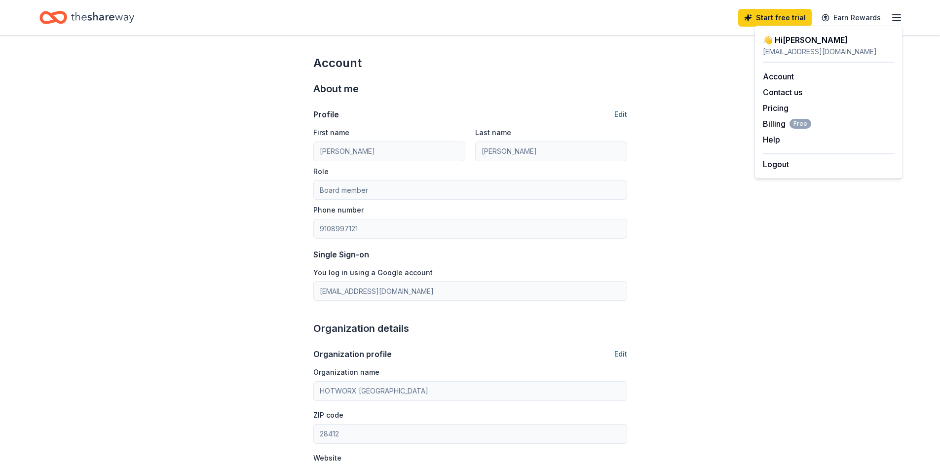
click at [742, 139] on div "Account About me Profile Edit First name [PERSON_NAME] Last name [PERSON_NAME] …" at bounding box center [470, 460] width 940 height 849
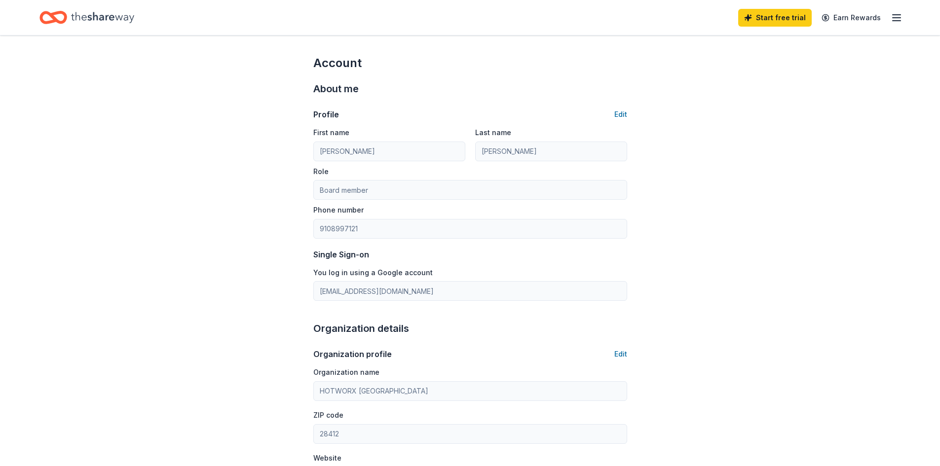
click at [91, 26] on icon "Home" at bounding box center [102, 17] width 63 height 20
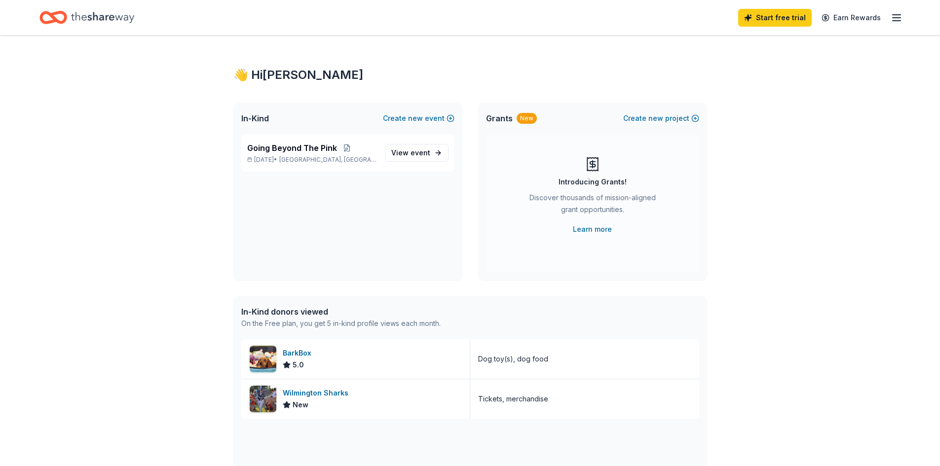
click at [906, 17] on div "Start free trial Earn Rewards" at bounding box center [470, 17] width 940 height 35
click at [898, 19] on icon "button" at bounding box center [897, 18] width 12 height 12
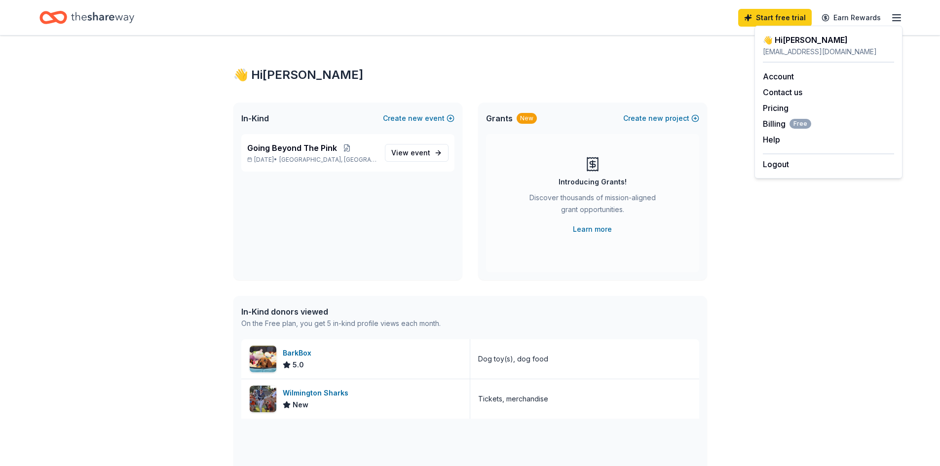
click at [875, 200] on div "👋 Hi [PERSON_NAME] In-Kind Create new event Going Beyond The Pink [DATE] • [GEO…" at bounding box center [470, 380] width 940 height 689
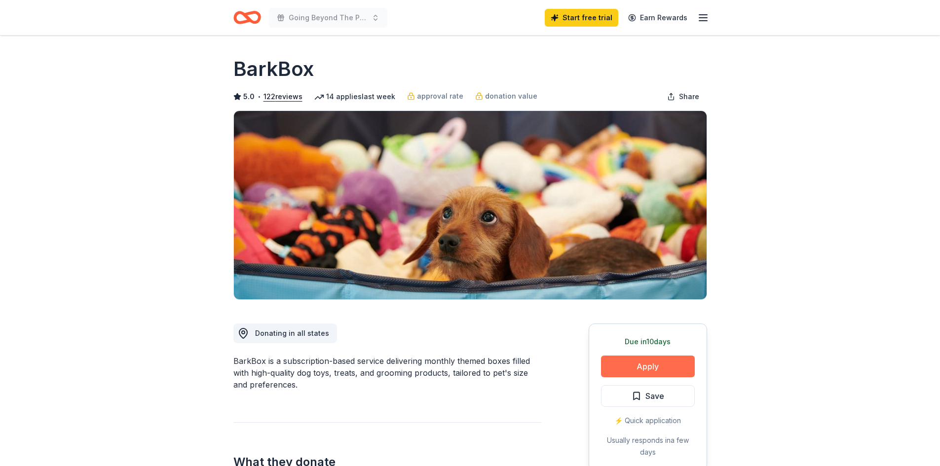
click at [658, 370] on button "Apply" at bounding box center [648, 367] width 94 height 22
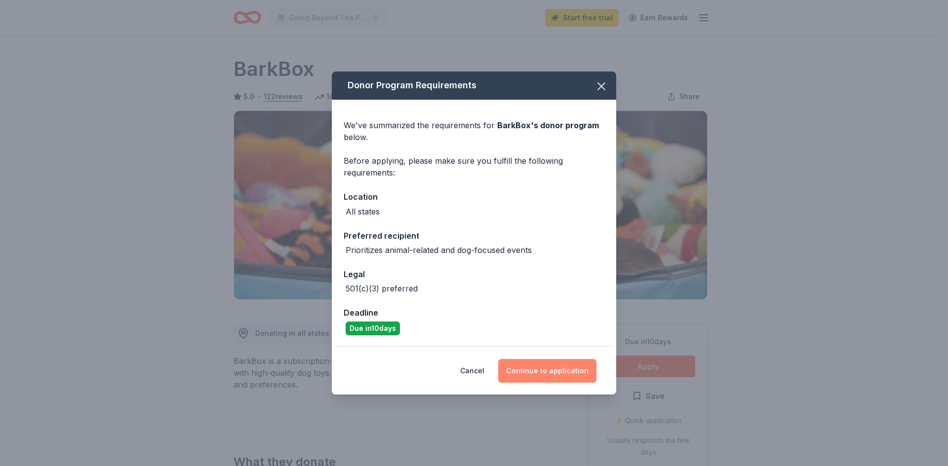
click at [531, 377] on button "Continue to application" at bounding box center [547, 371] width 98 height 24
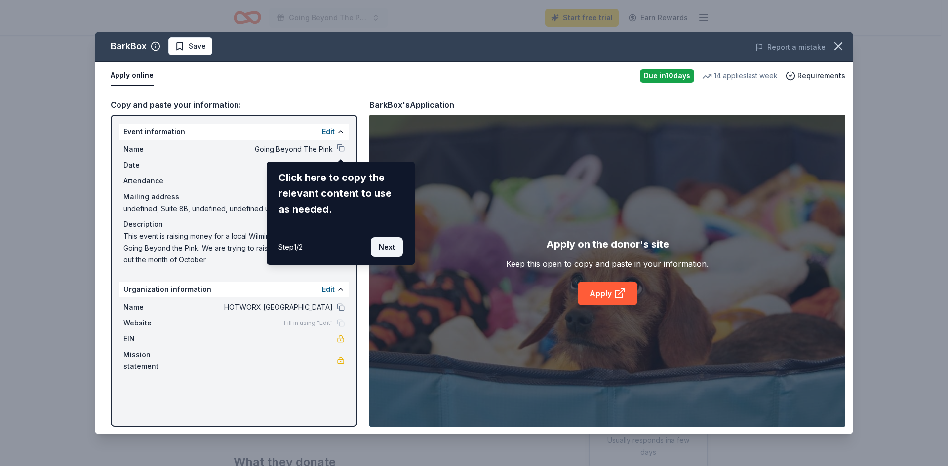
click at [390, 247] on button "Next" at bounding box center [387, 247] width 32 height 20
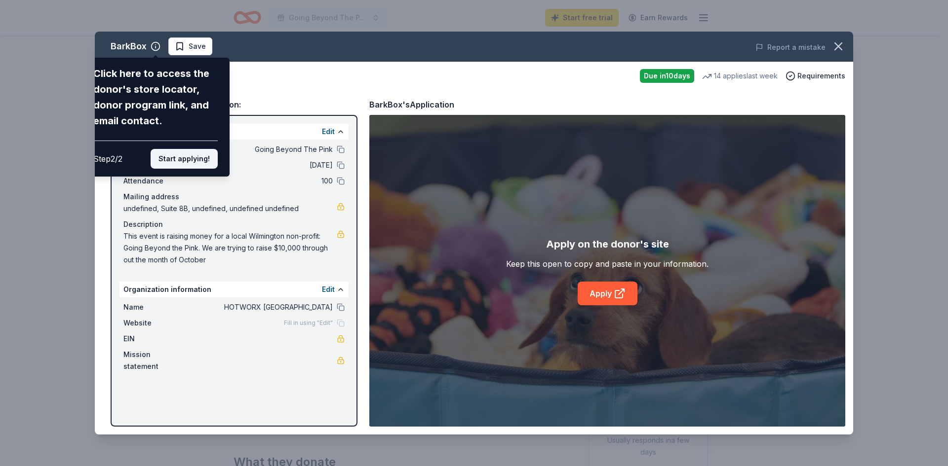
click at [187, 157] on button "Start applying!" at bounding box center [184, 159] width 67 height 20
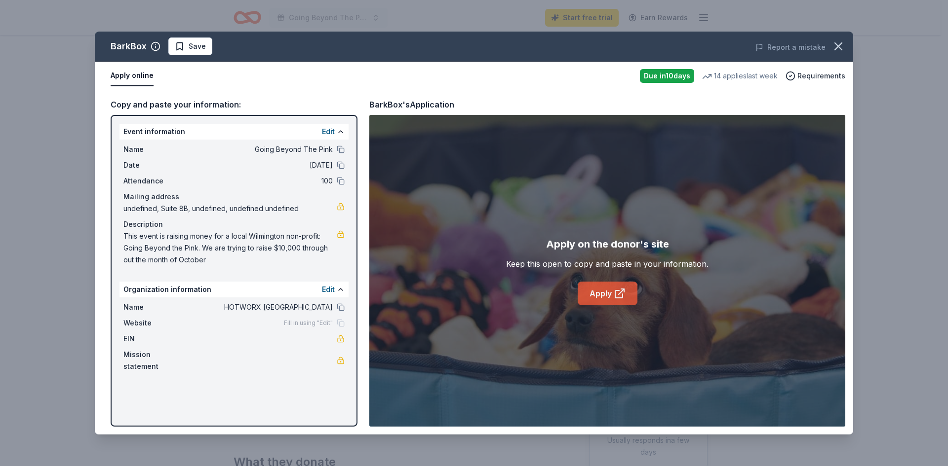
click at [605, 297] on link "Apply" at bounding box center [607, 294] width 60 height 24
